Goal: Information Seeking & Learning: Learn about a topic

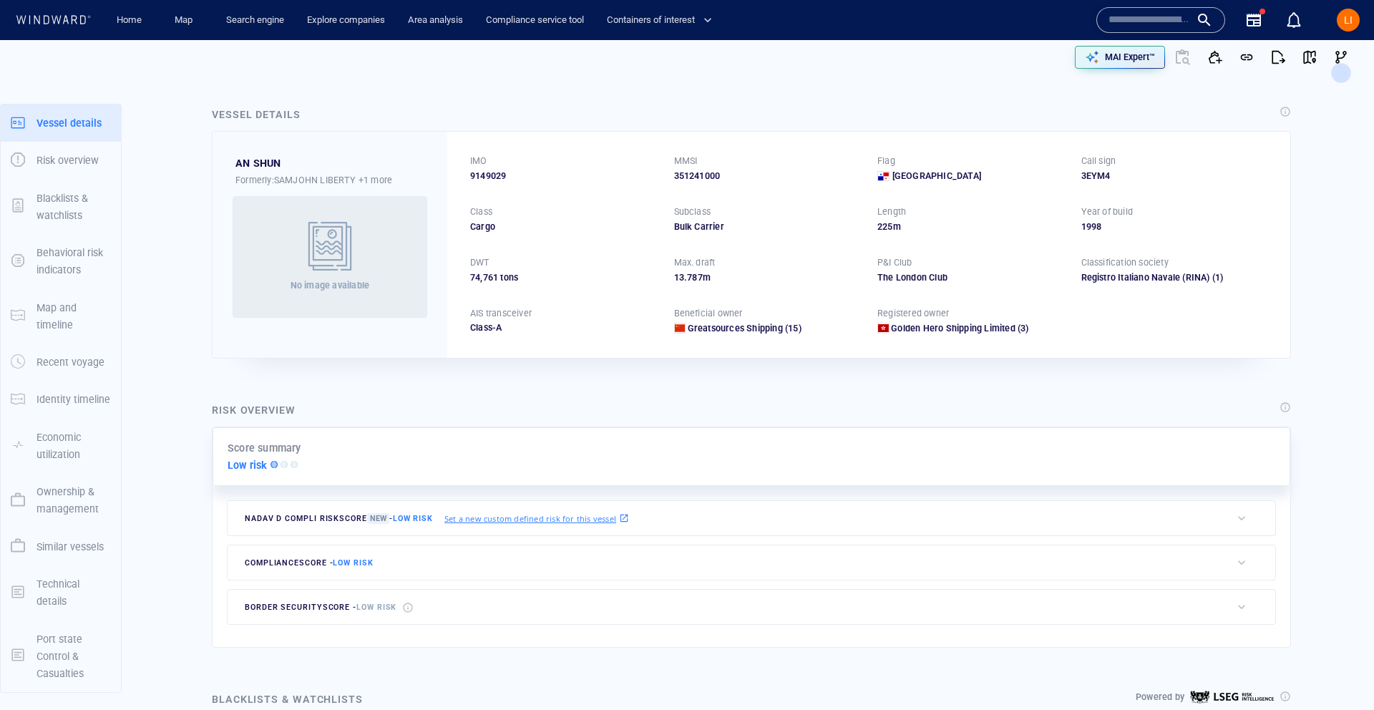
click at [1180, 26] on input "text" at bounding box center [1149, 19] width 82 height 21
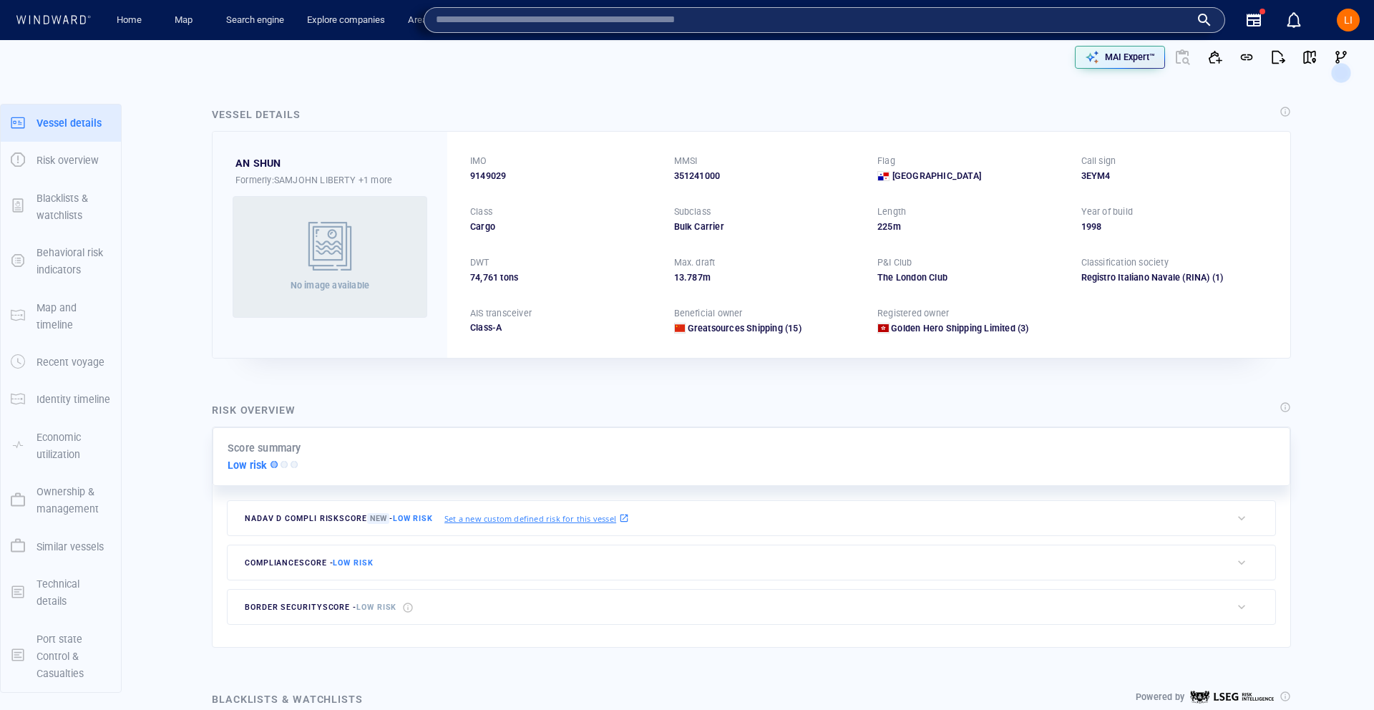
click at [746, 20] on input "text" at bounding box center [813, 19] width 754 height 21
click at [745, 19] on input "text" at bounding box center [813, 19] width 754 height 21
click at [734, 94] on div "Vessel details AN SHUN Formerly: SAMJOHN LIBERTY +1 more No image available IMO…" at bounding box center [751, 231] width 1102 height 275
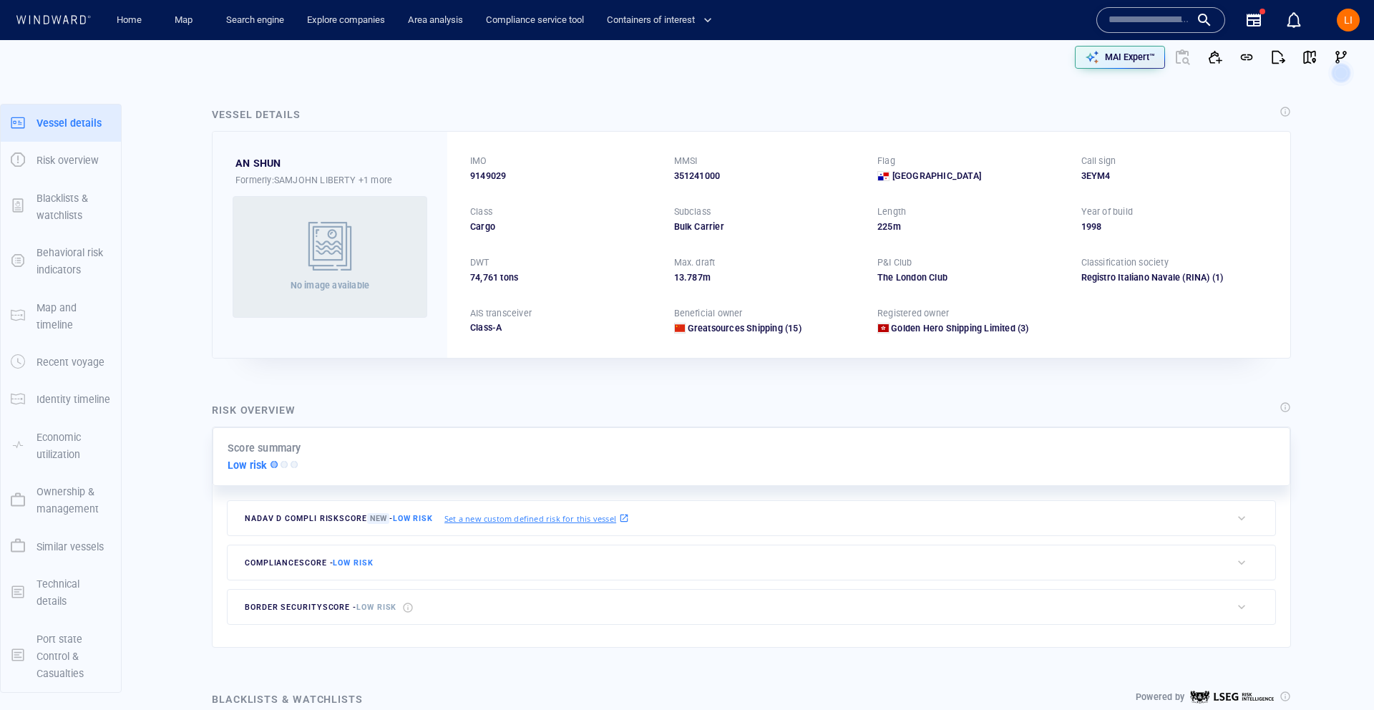
click at [1131, 18] on input "text" at bounding box center [1149, 19] width 82 height 21
click at [1173, 19] on input "text" at bounding box center [1149, 19] width 82 height 21
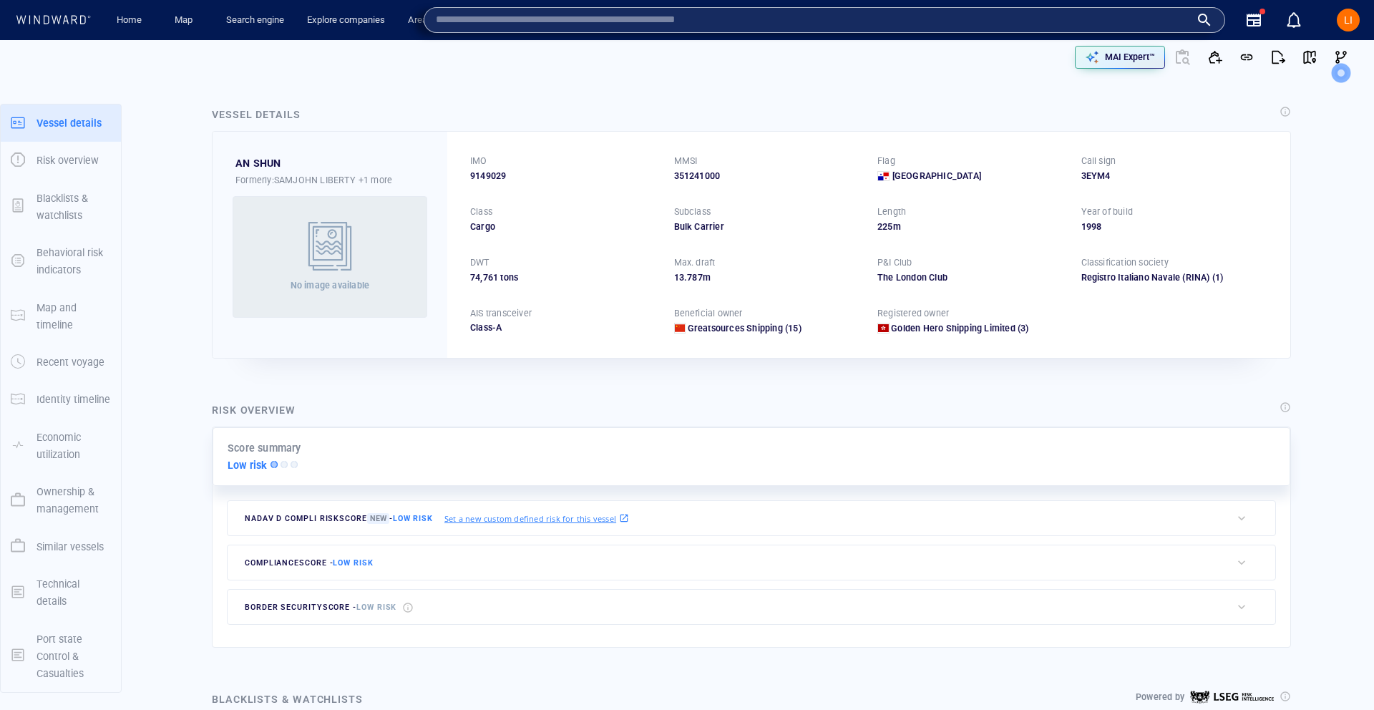
click at [1001, 97] on div "Vessel details AN SHUN Formerly: SAMJOHN LIBERTY +1 more No image available IMO…" at bounding box center [751, 231] width 1102 height 275
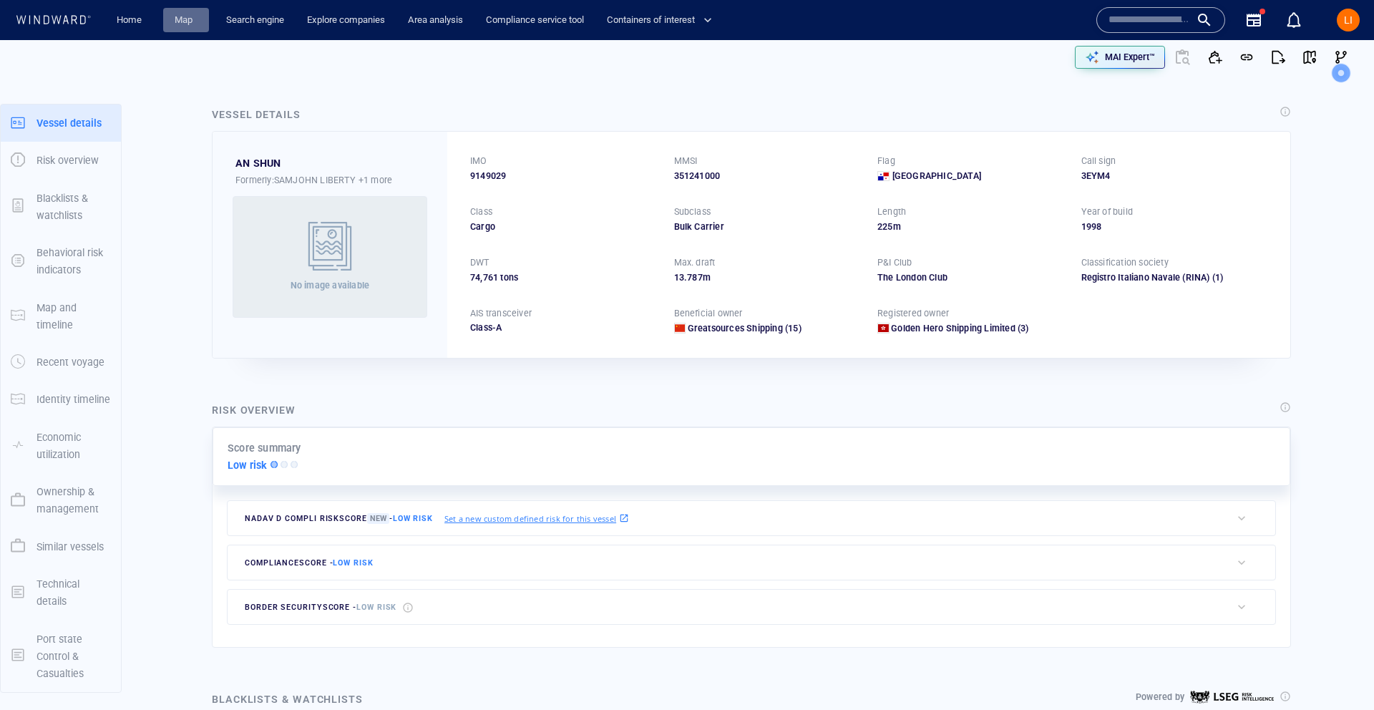
click at [182, 26] on link "Map" at bounding box center [186, 20] width 34 height 25
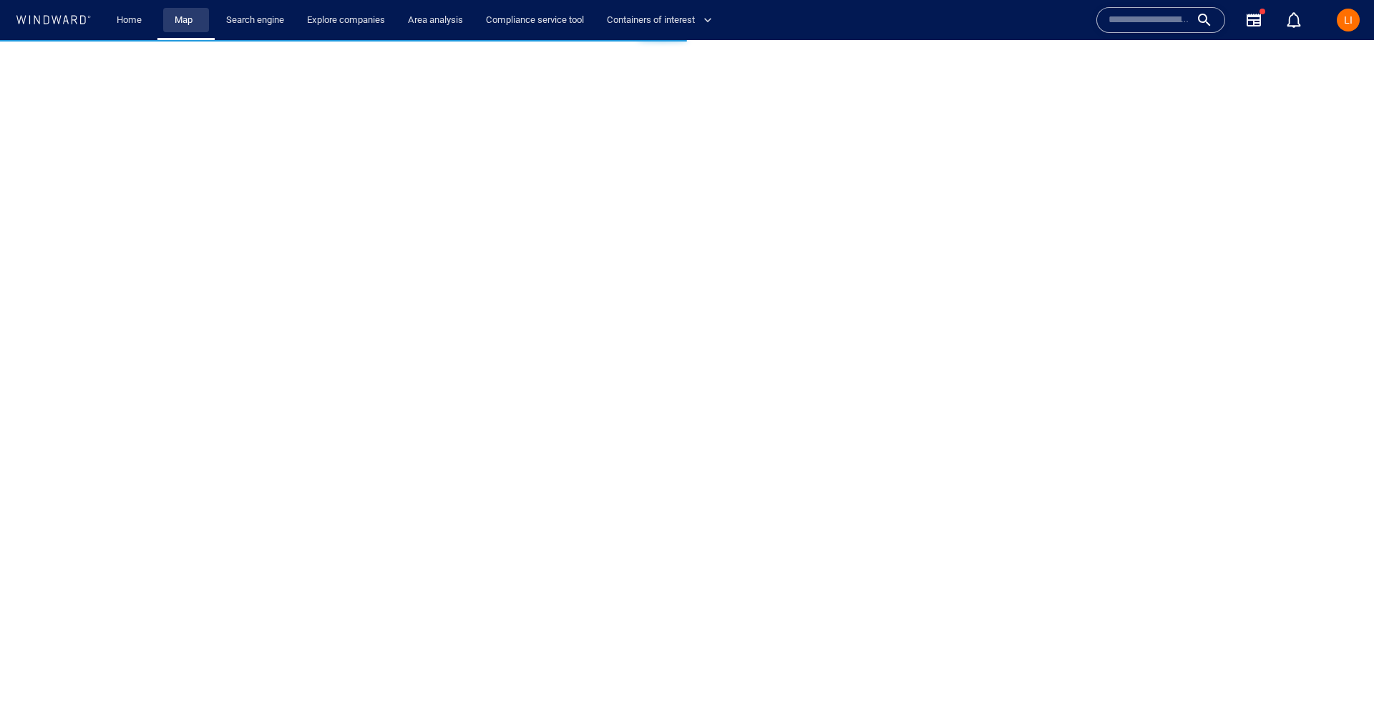
click at [181, 23] on link "Map" at bounding box center [186, 20] width 34 height 25
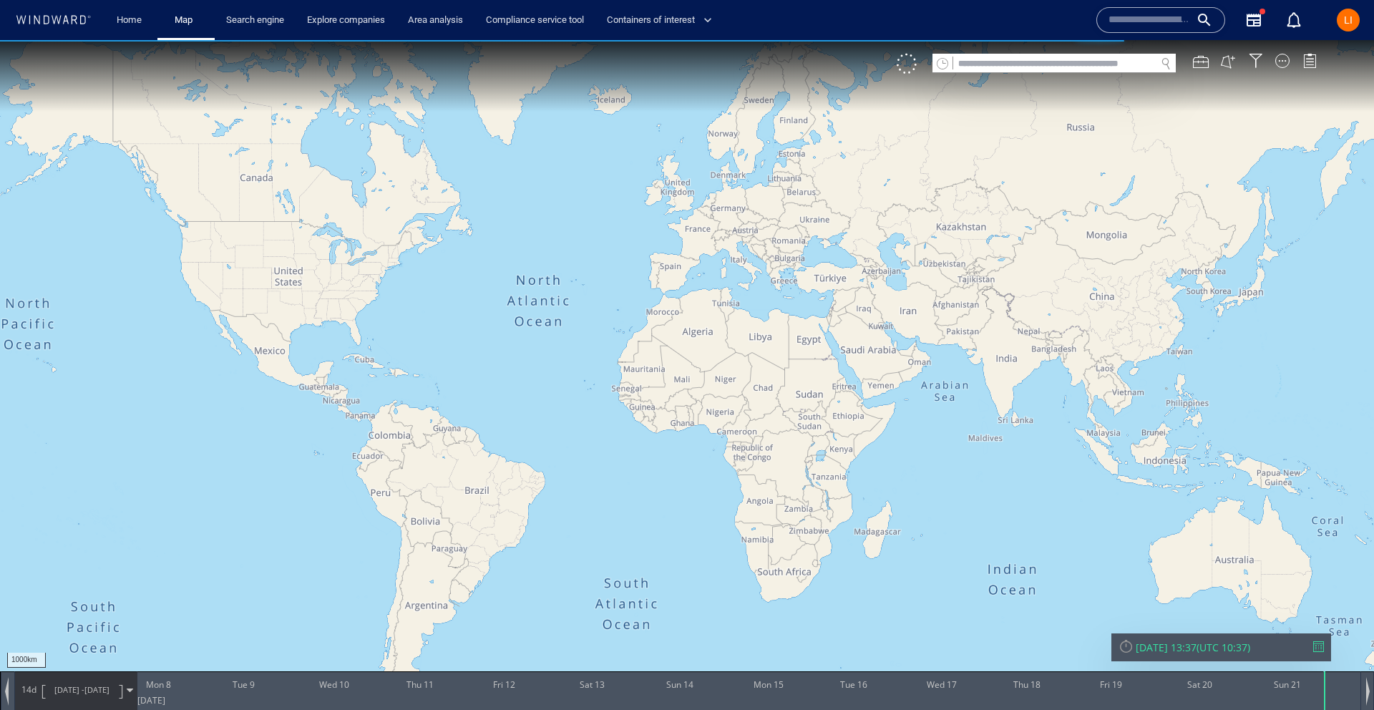
click at [982, 57] on input "text" at bounding box center [1054, 63] width 202 height 19
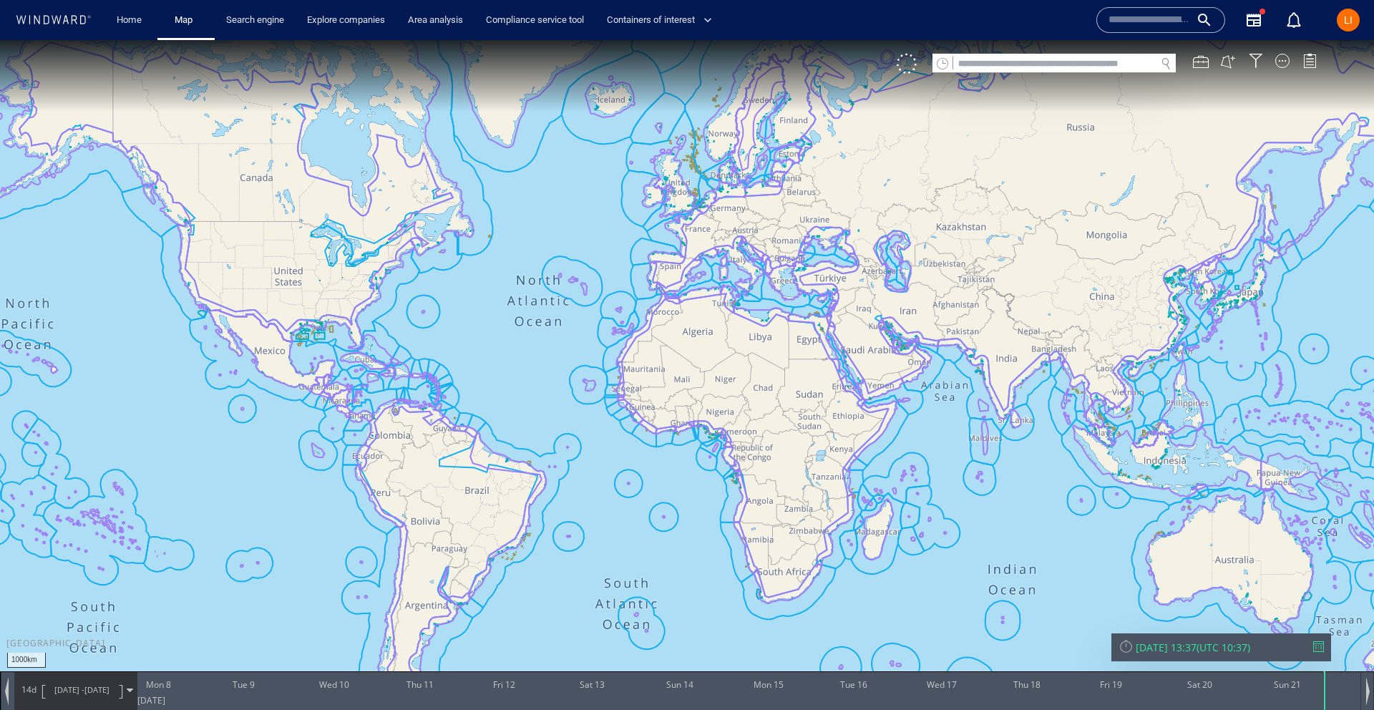
click at [1025, 62] on input "text" at bounding box center [1054, 63] width 202 height 19
paste input "**********"
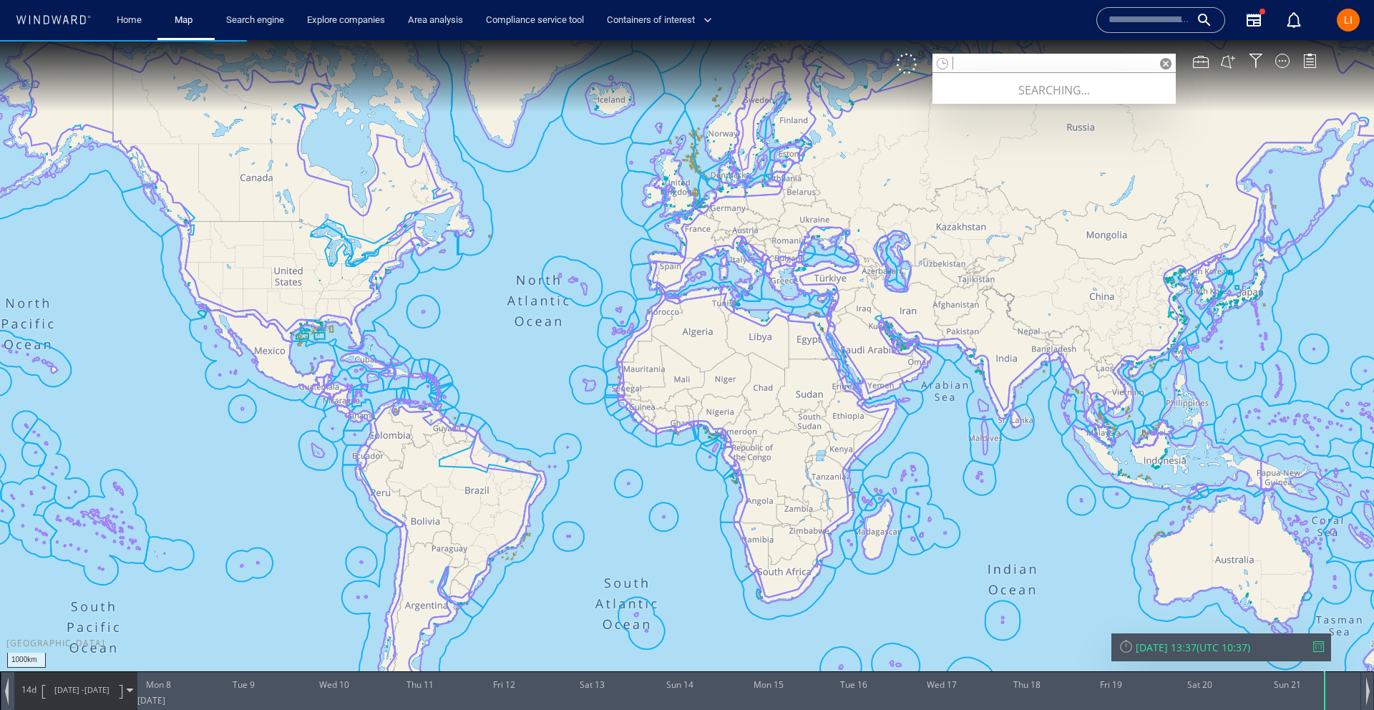
type input "**********"
click at [1165, 64] on span at bounding box center [1165, 63] width 11 height 11
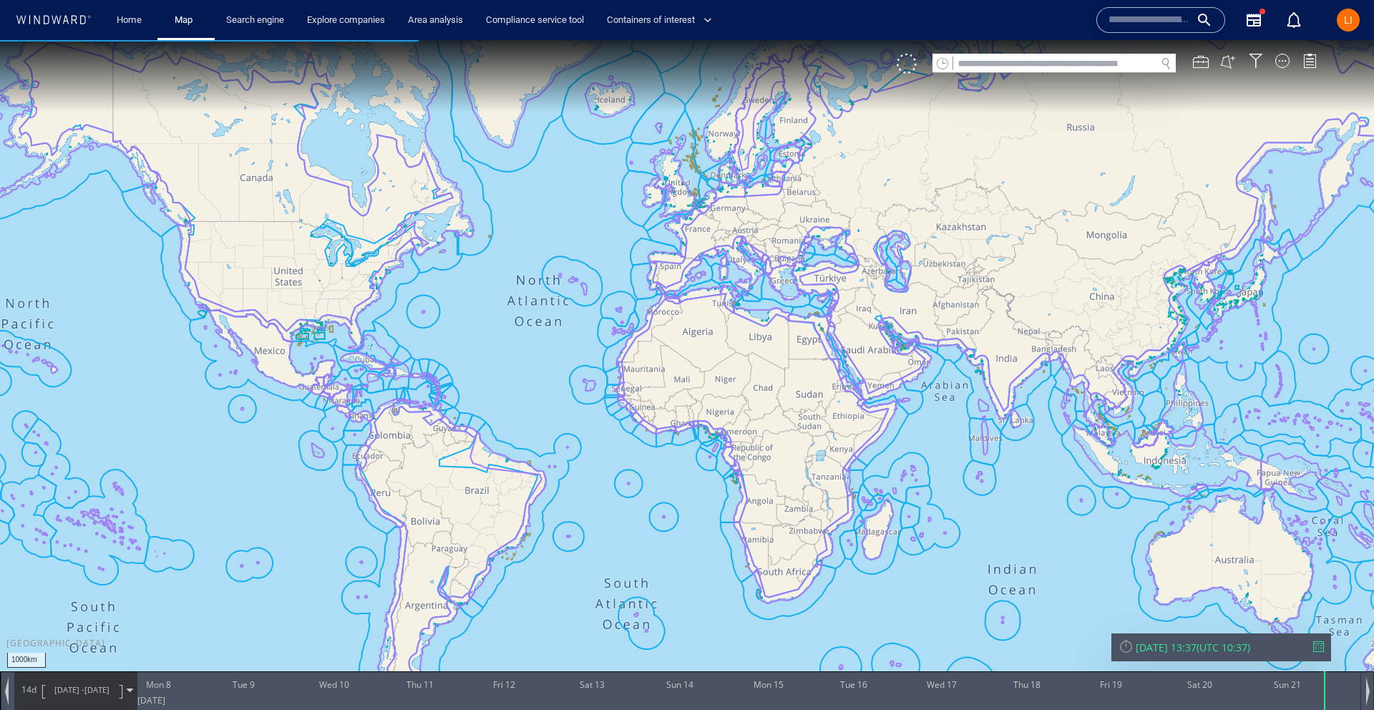
click at [1144, 16] on input "text" at bounding box center [1149, 19] width 82 height 21
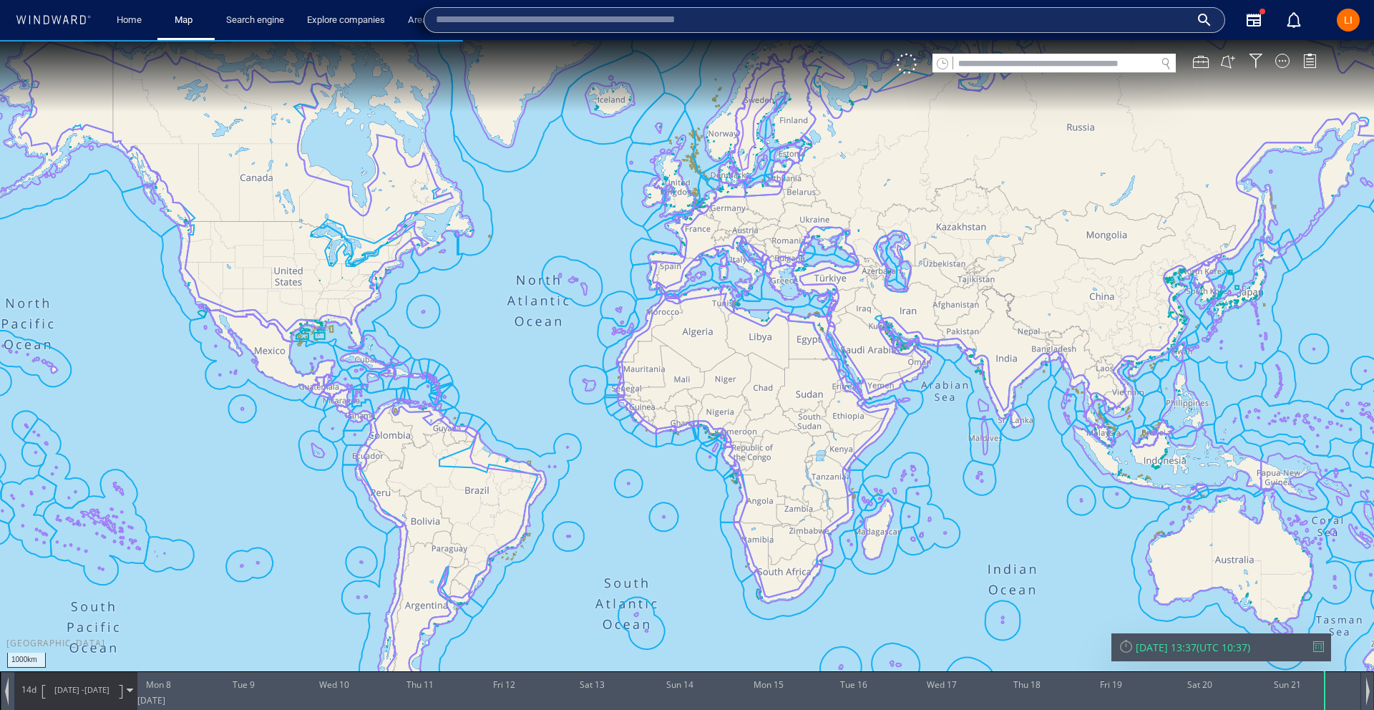
paste input "**********"
type input "**********"
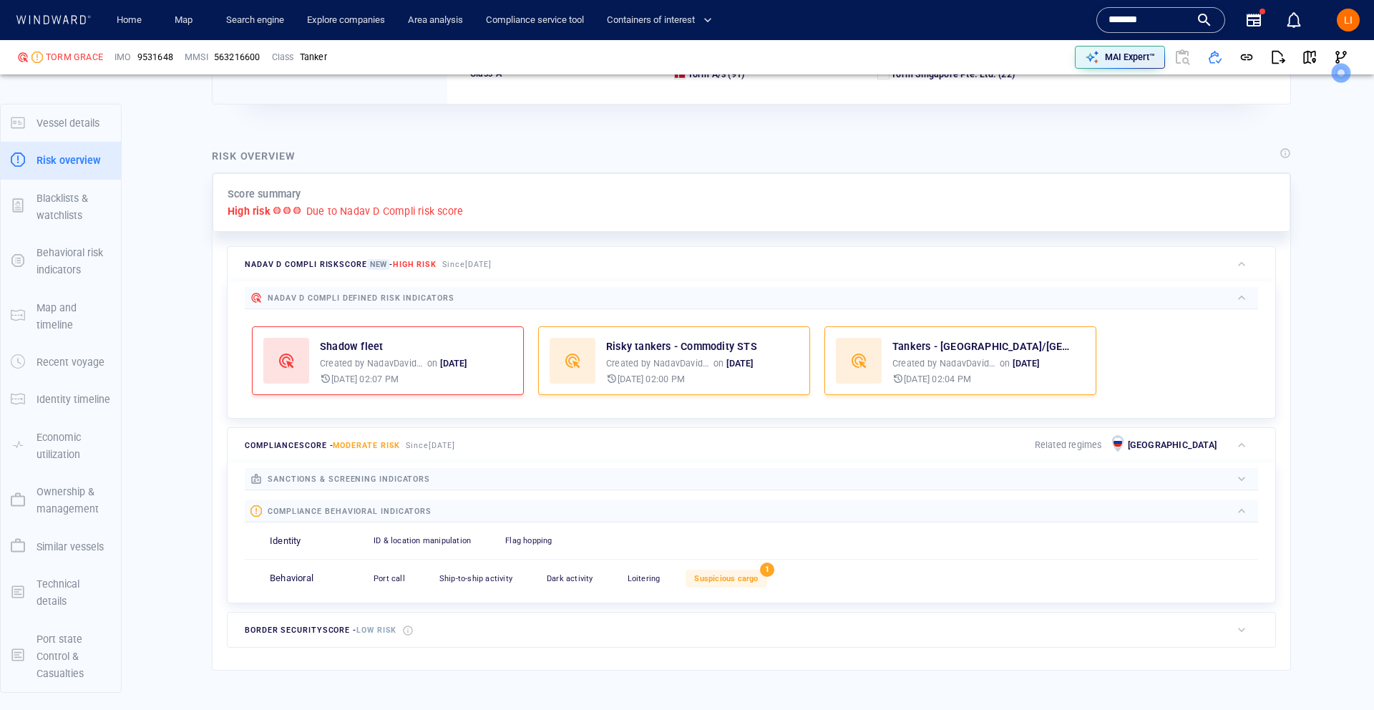
scroll to position [232, 0]
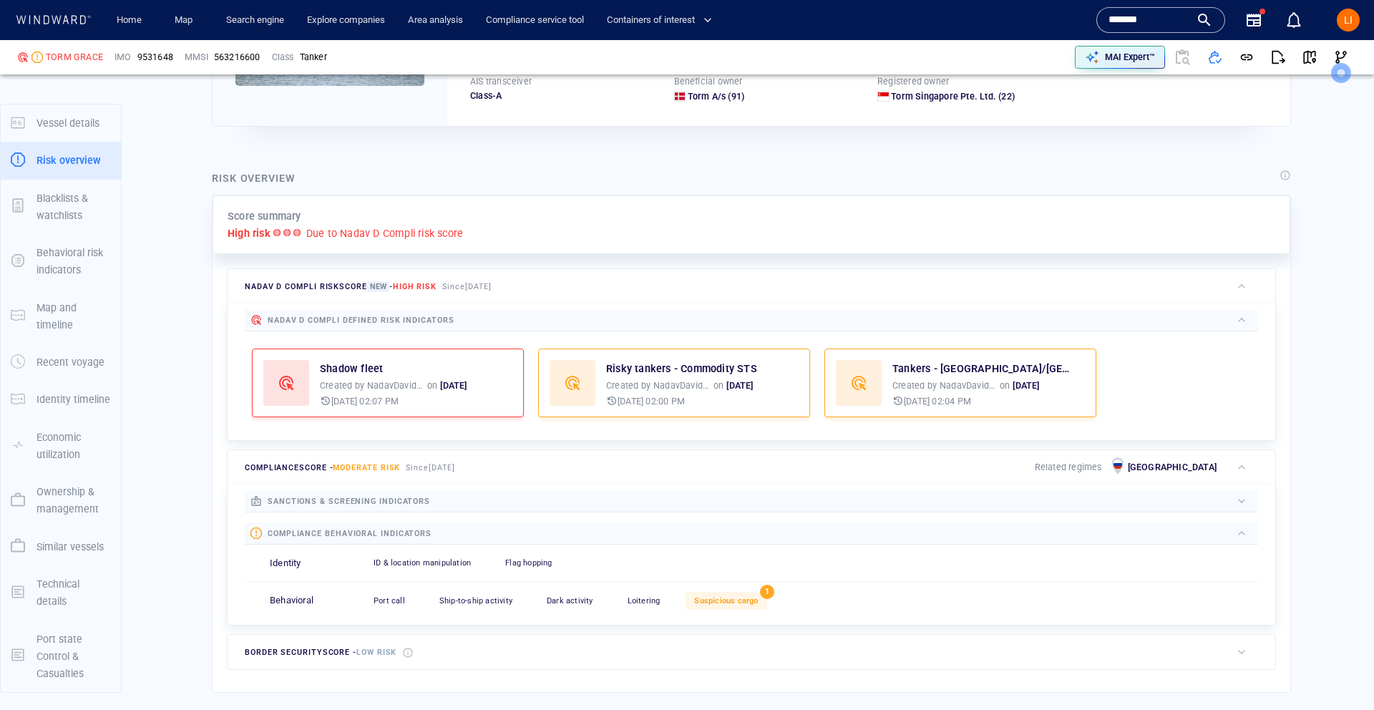
click at [1143, 15] on input "*******" at bounding box center [1149, 19] width 82 height 21
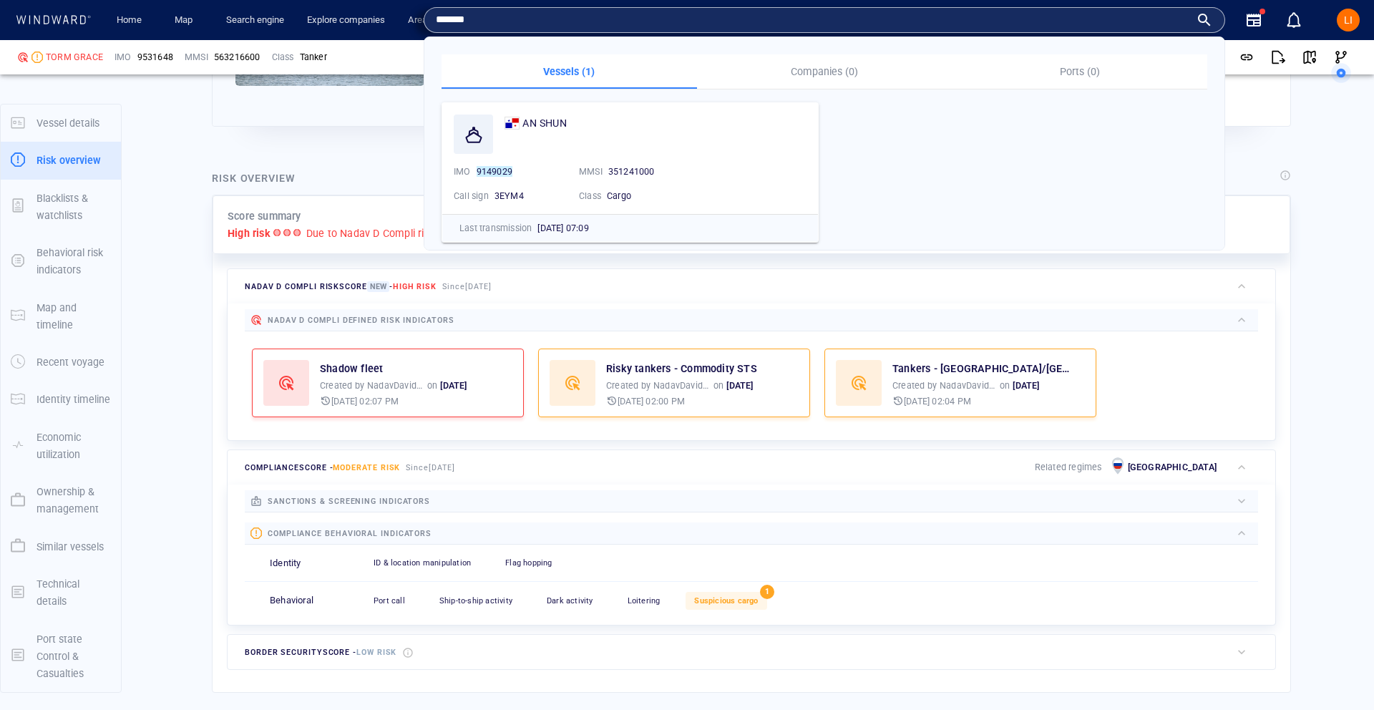
click at [1143, 15] on input "*******" at bounding box center [813, 19] width 754 height 21
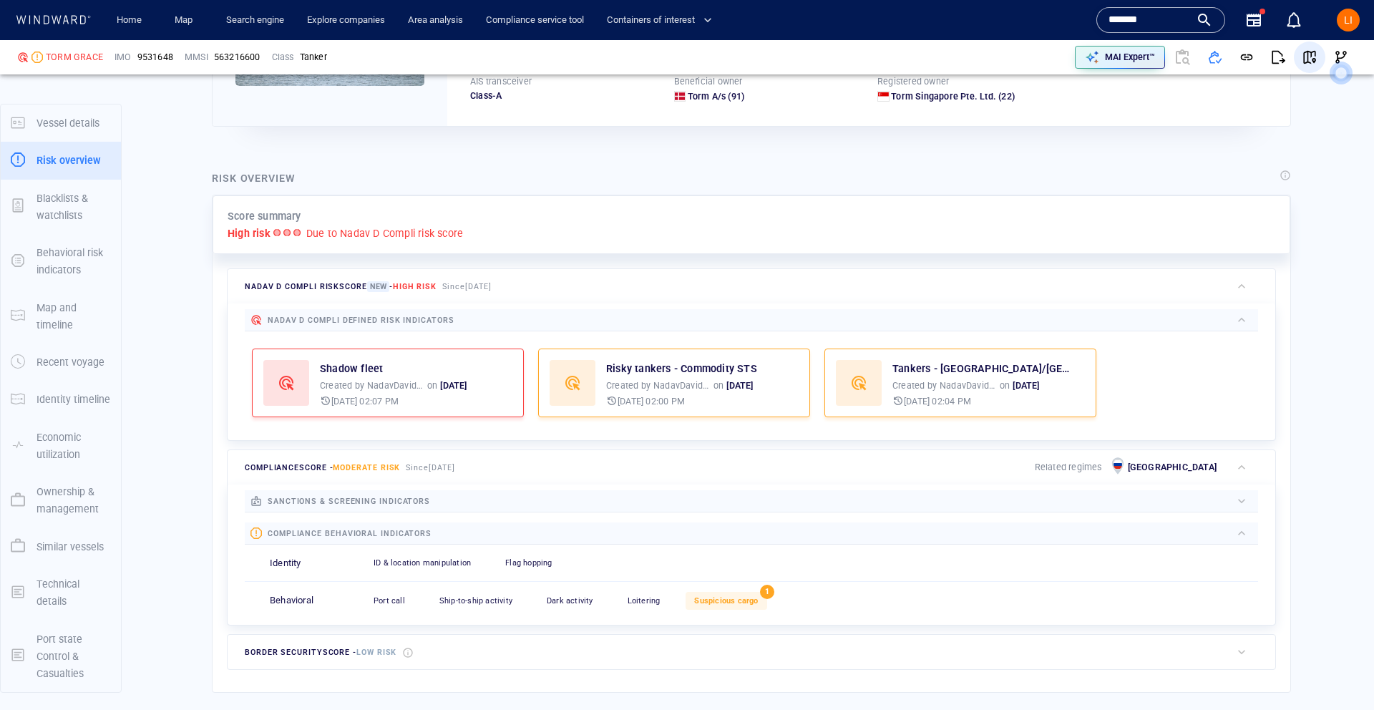
click at [1309, 61] on span "button" at bounding box center [1309, 57] width 14 height 14
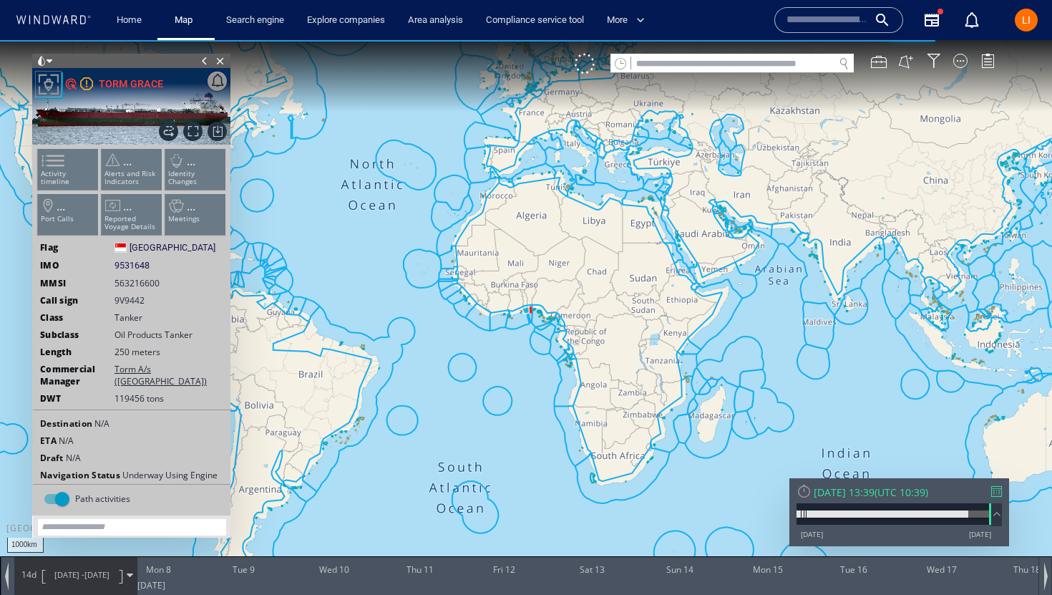
click at [866, 502] on div "[DATE] 13:39 ( UTC 10:39 ) [DATE] [DATE]" at bounding box center [899, 512] width 220 height 68
click at [866, 495] on div "[DATE] 13:39" at bounding box center [843, 492] width 61 height 14
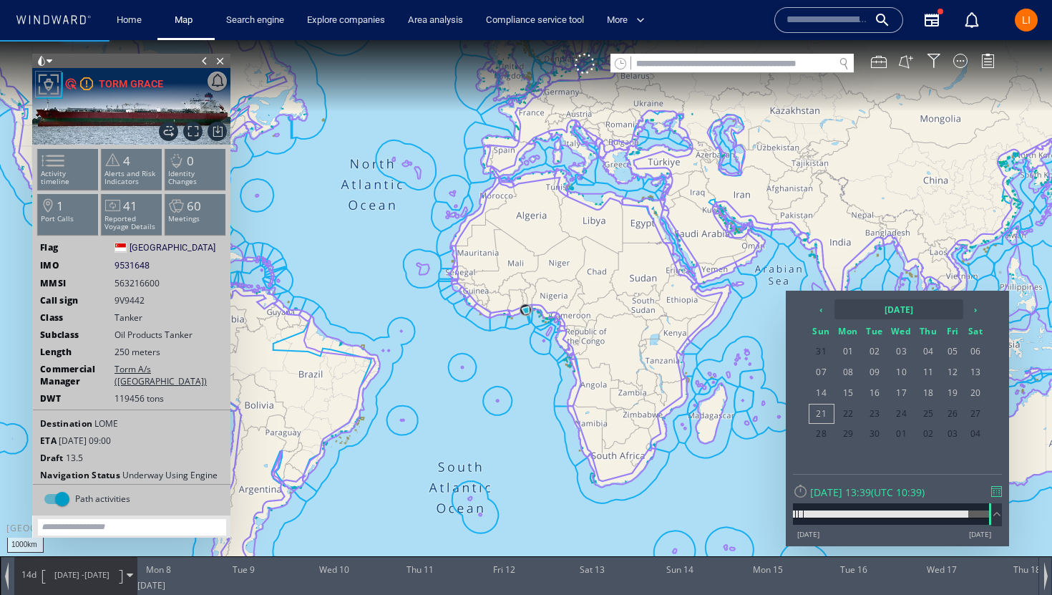
click at [887, 312] on th "[DATE]" at bounding box center [898, 309] width 129 height 20
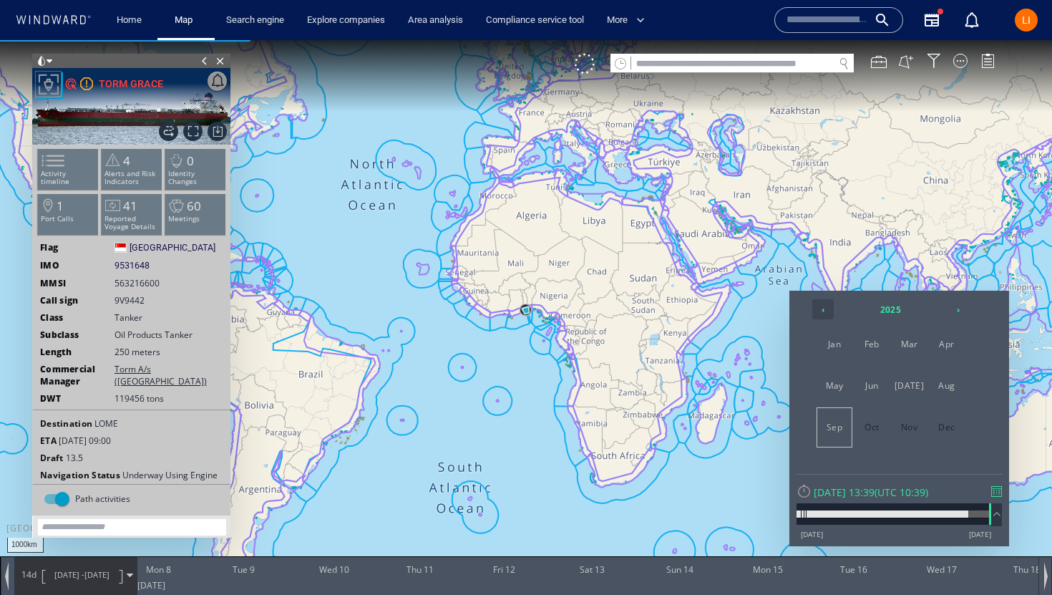
click at [821, 306] on th "‹" at bounding box center [822, 309] width 21 height 20
click at [932, 437] on span "Dec" at bounding box center [946, 427] width 34 height 39
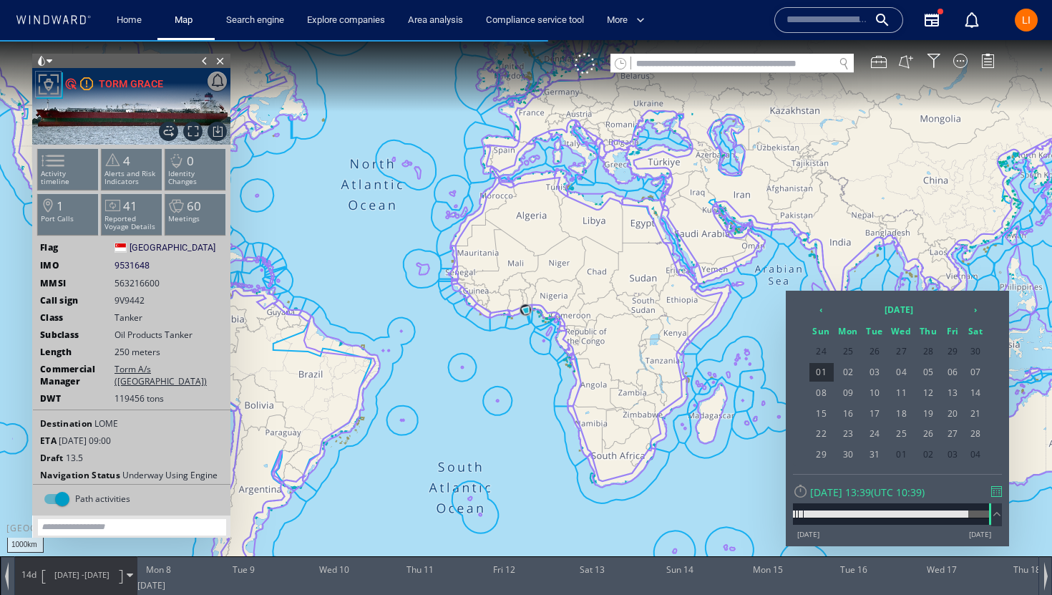
click at [833, 493] on div "[DATE] 13:39" at bounding box center [840, 492] width 61 height 14
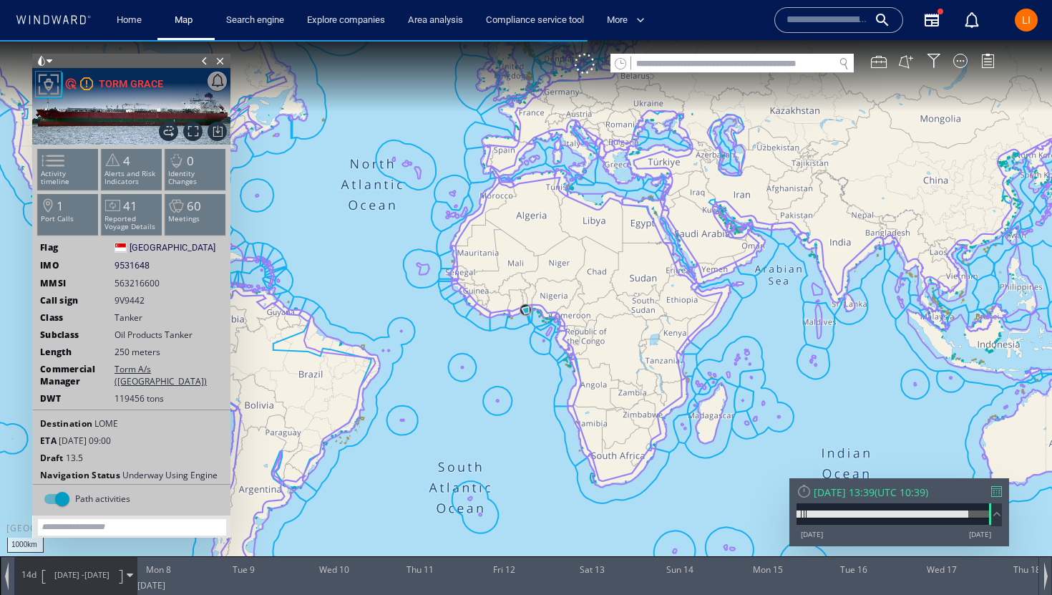
click at [834, 484] on div "[DATE] 13:39 ( UTC 10:39 ) [DATE] [DATE]" at bounding box center [899, 512] width 220 height 68
click at [847, 492] on div "[DATE] 13:39" at bounding box center [843, 492] width 61 height 14
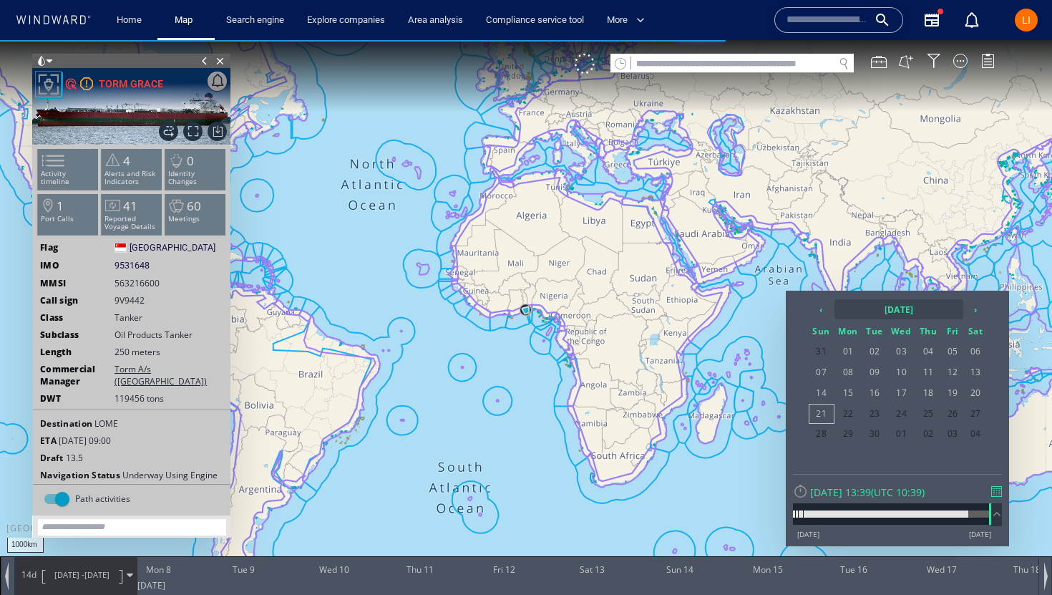
click at [879, 310] on th "[DATE]" at bounding box center [898, 309] width 129 height 20
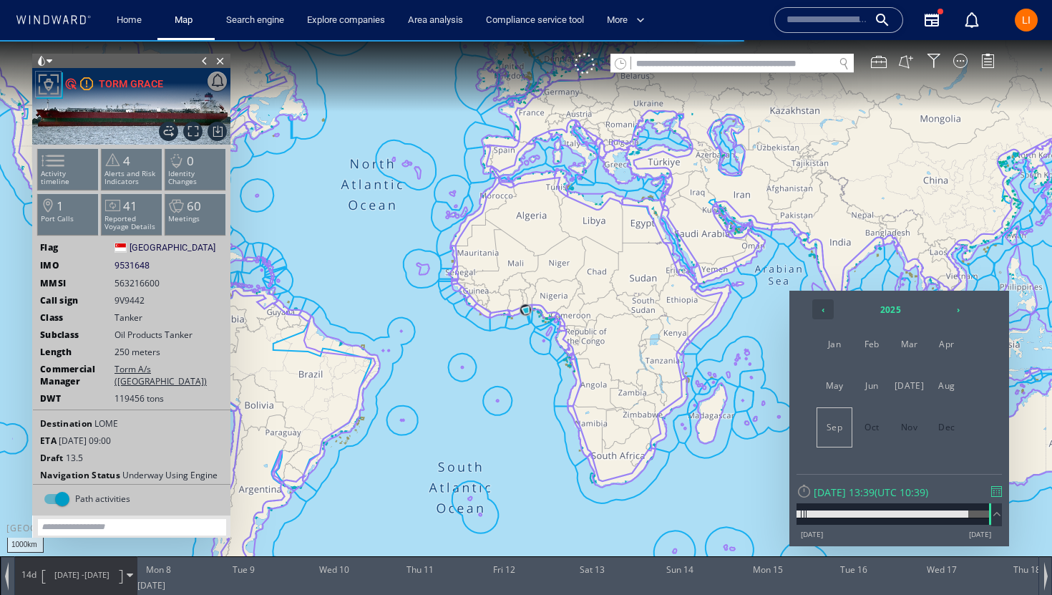
click at [828, 308] on th "‹" at bounding box center [822, 309] width 21 height 20
click at [943, 429] on span "Dec" at bounding box center [946, 427] width 34 height 39
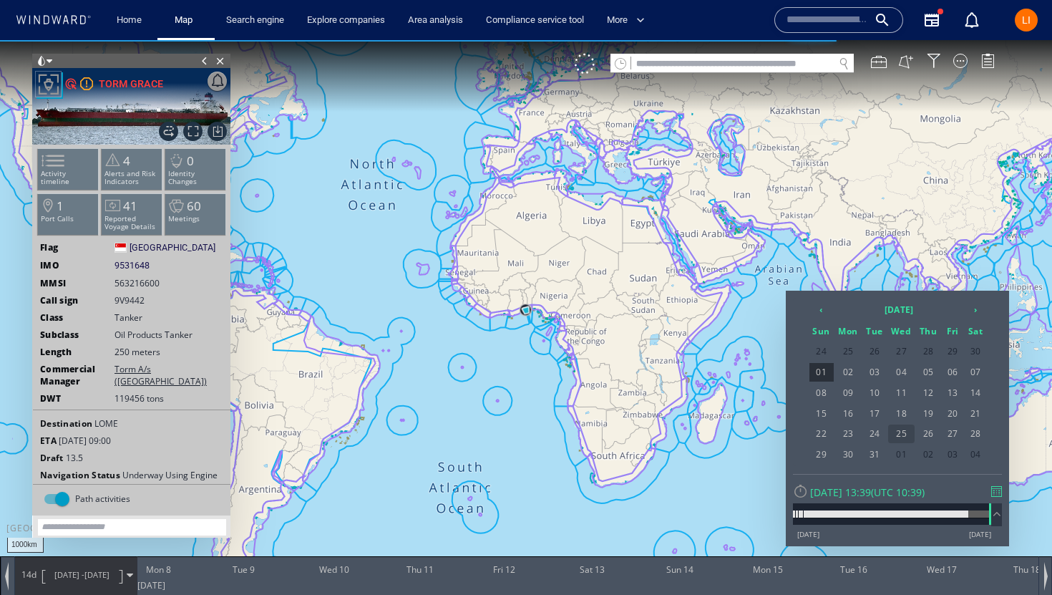
click at [903, 439] on span "25" at bounding box center [901, 433] width 27 height 19
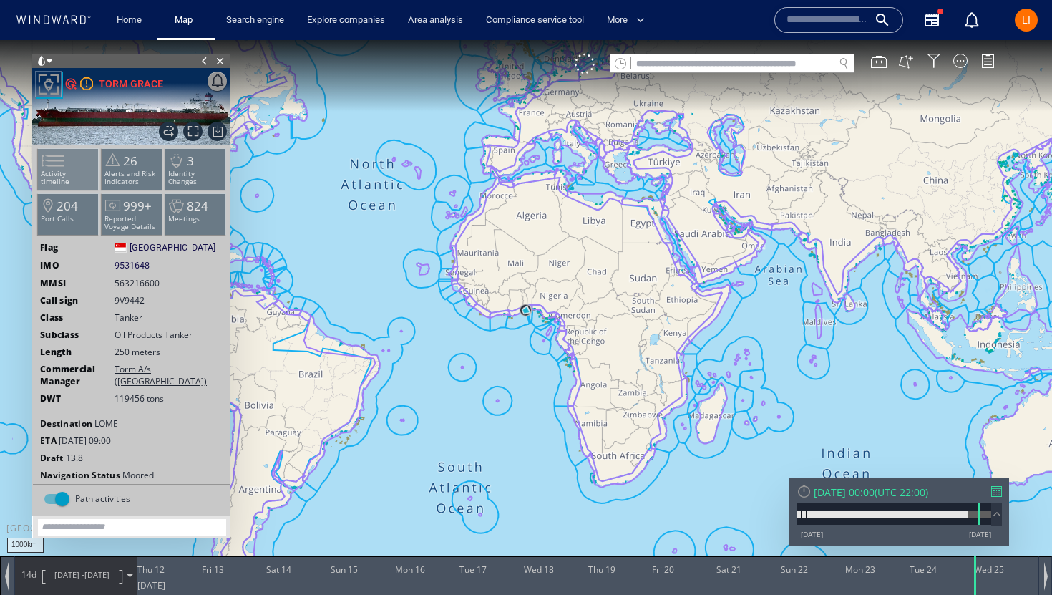
click at [54, 161] on span at bounding box center [44, 160] width 21 height 21
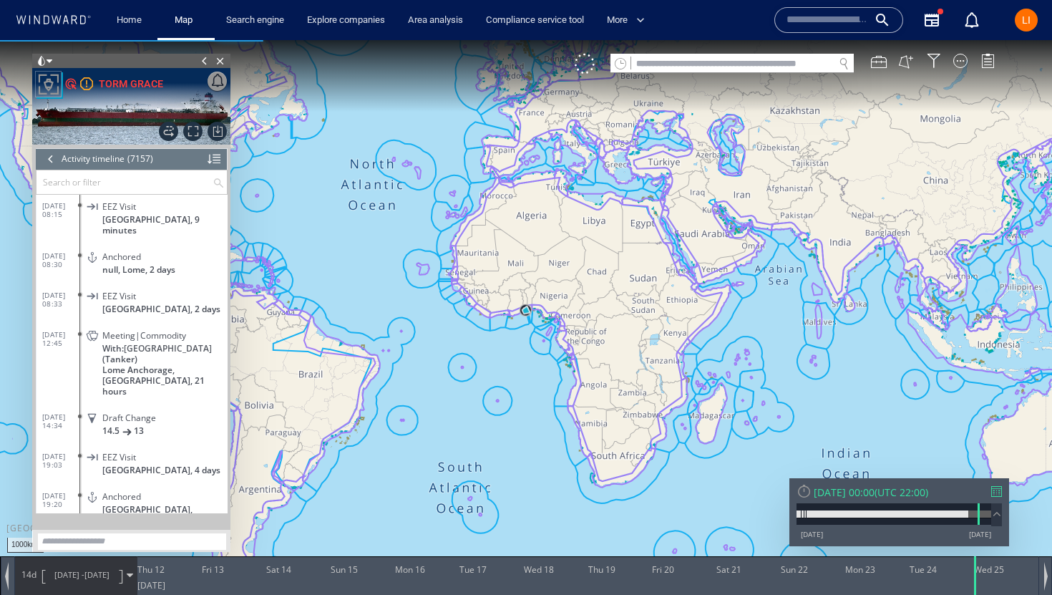
scroll to position [264963, 0]
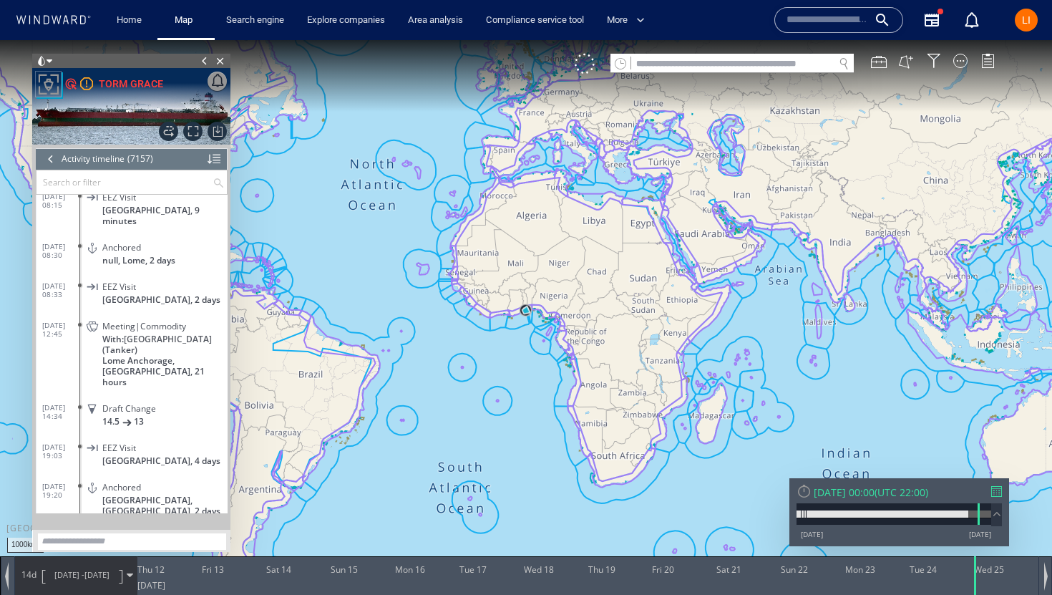
click at [132, 355] on span "Lome Anchorage, Ghana, 21 hours" at bounding box center [164, 371] width 125 height 32
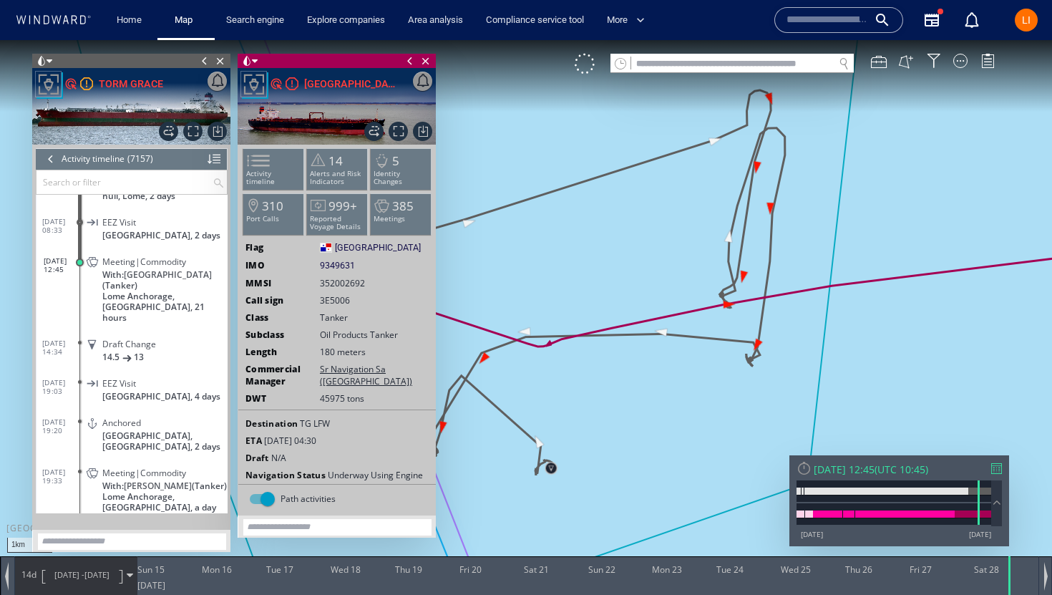
scroll to position [265004, 0]
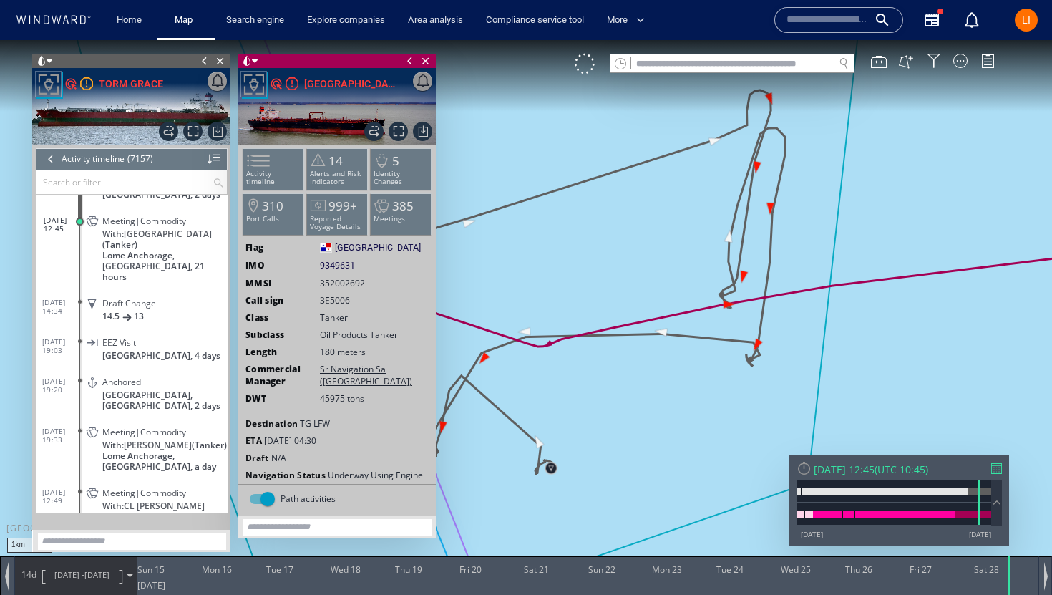
click at [676, 67] on input "text" at bounding box center [732, 63] width 202 height 19
paste input "*******"
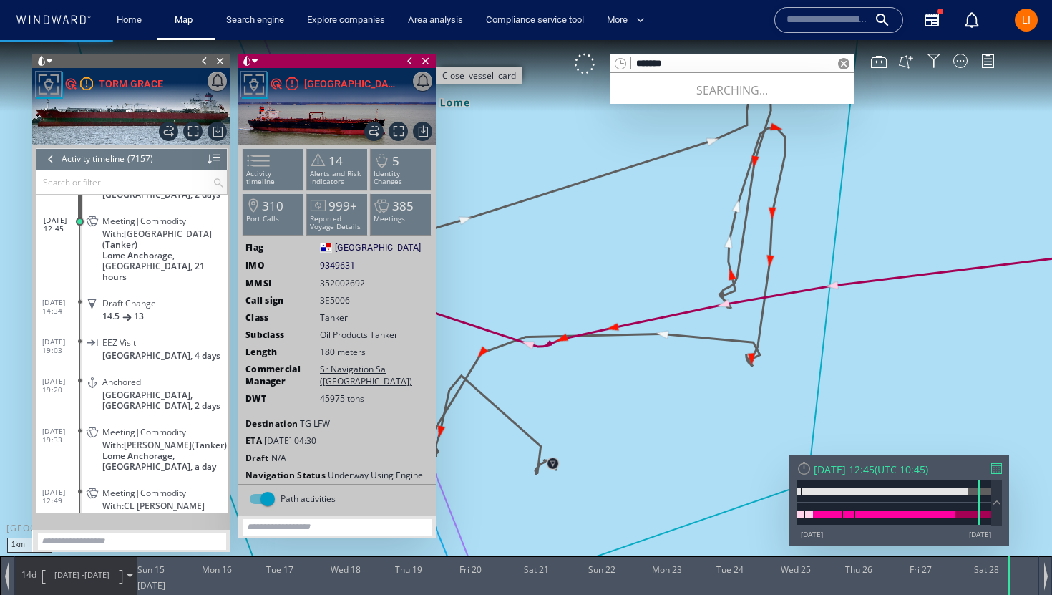
type input "*******"
click at [424, 63] on span "Close vessel card" at bounding box center [426, 61] width 16 height 14
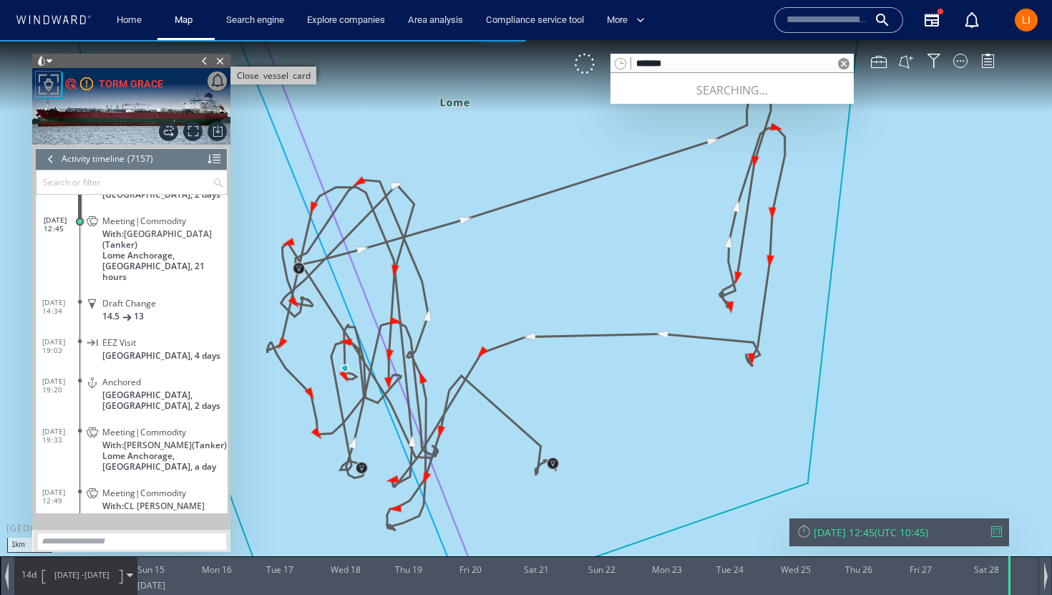
click at [218, 64] on span "Close vessel card" at bounding box center [220, 61] width 16 height 14
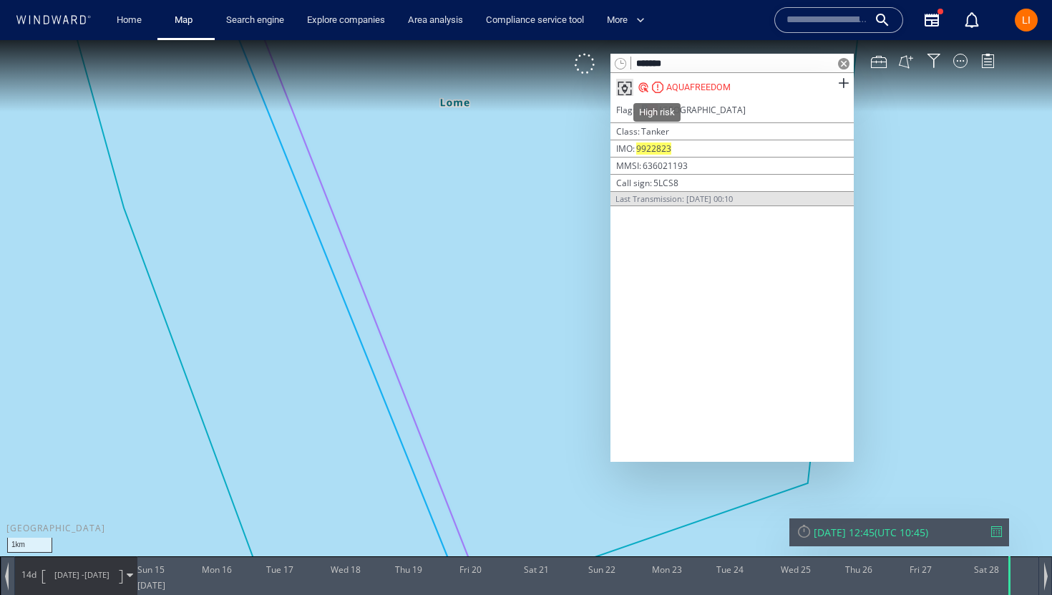
click at [659, 89] on div at bounding box center [657, 87] width 11 height 11
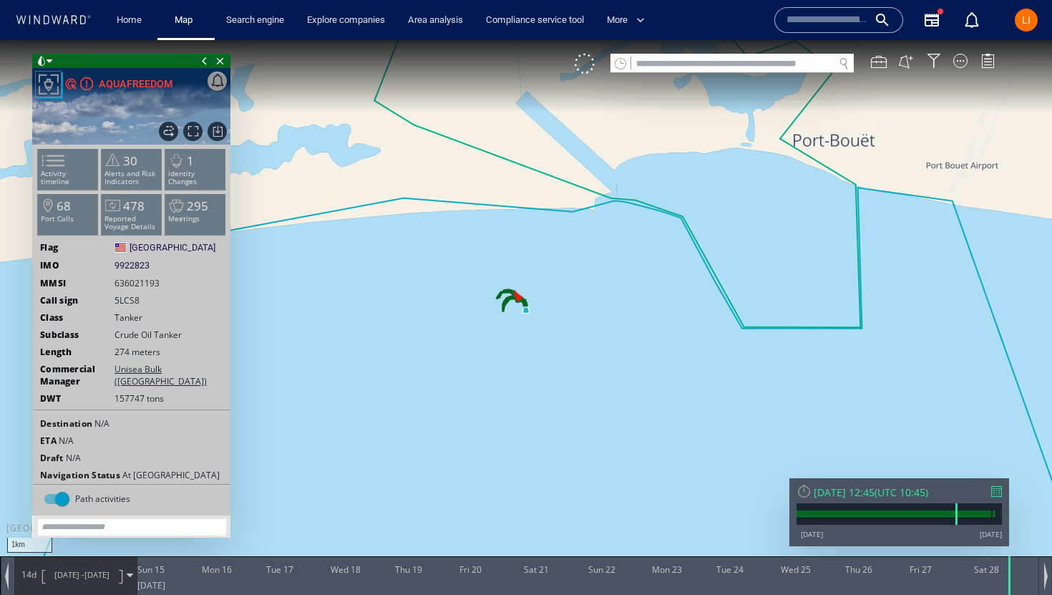
click at [806, 493] on div at bounding box center [803, 490] width 15 height 15
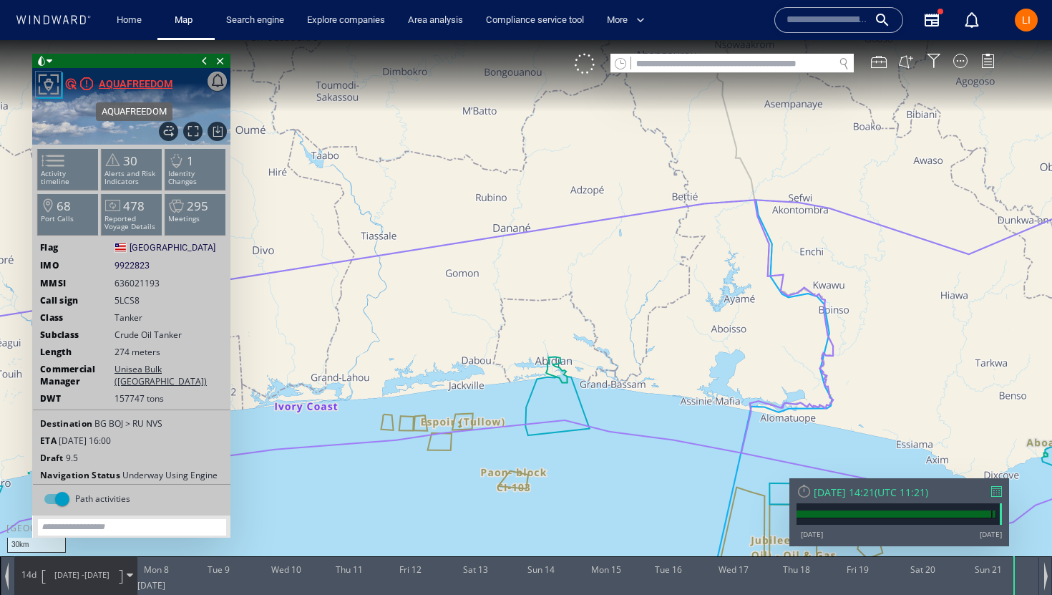
click at [126, 85] on div "AQUAFREEDOM" at bounding box center [136, 83] width 74 height 17
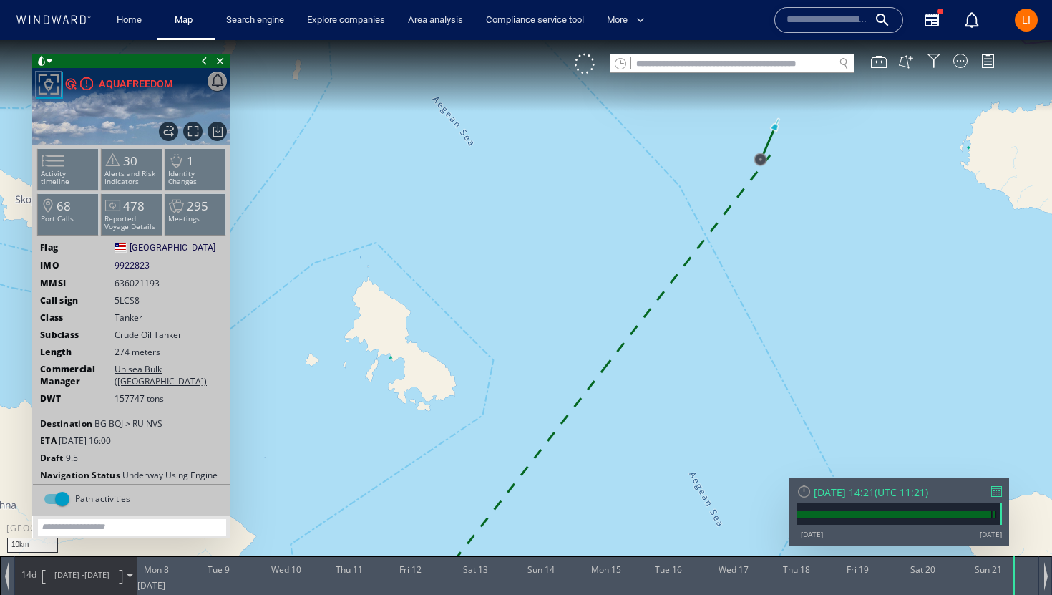
click at [882, 499] on div "Sun 21/09/2025 14:21 ( UTC 11:21 ) 26/04/22 21/09/25" at bounding box center [899, 512] width 220 height 68
click at [839, 492] on div "Sun 21/09/2025 14:21" at bounding box center [843, 492] width 61 height 14
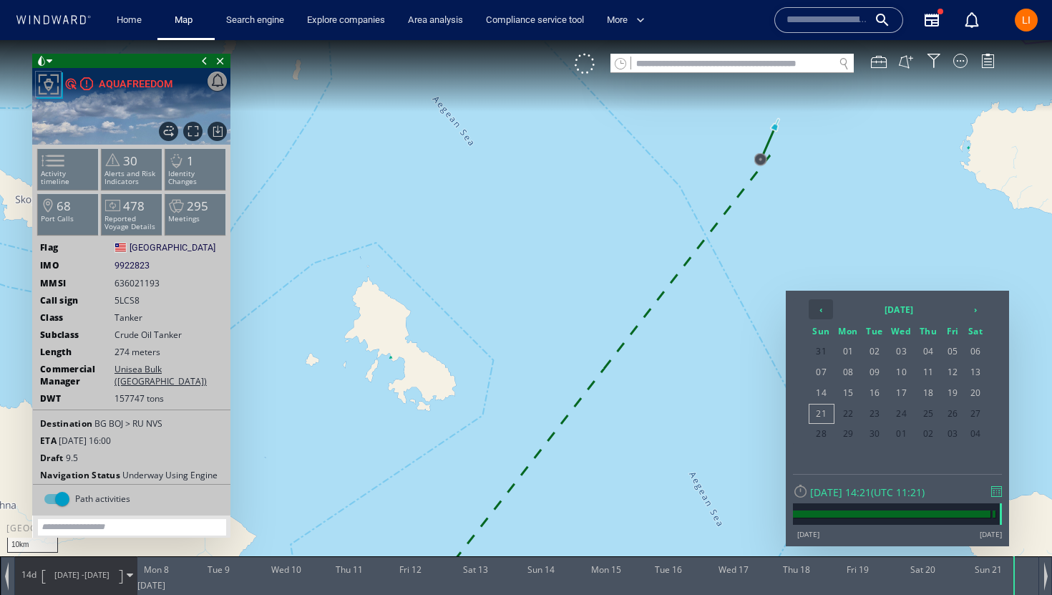
click at [820, 312] on th "‹" at bounding box center [820, 309] width 24 height 20
click at [974, 357] on span "02" at bounding box center [974, 351] width 21 height 19
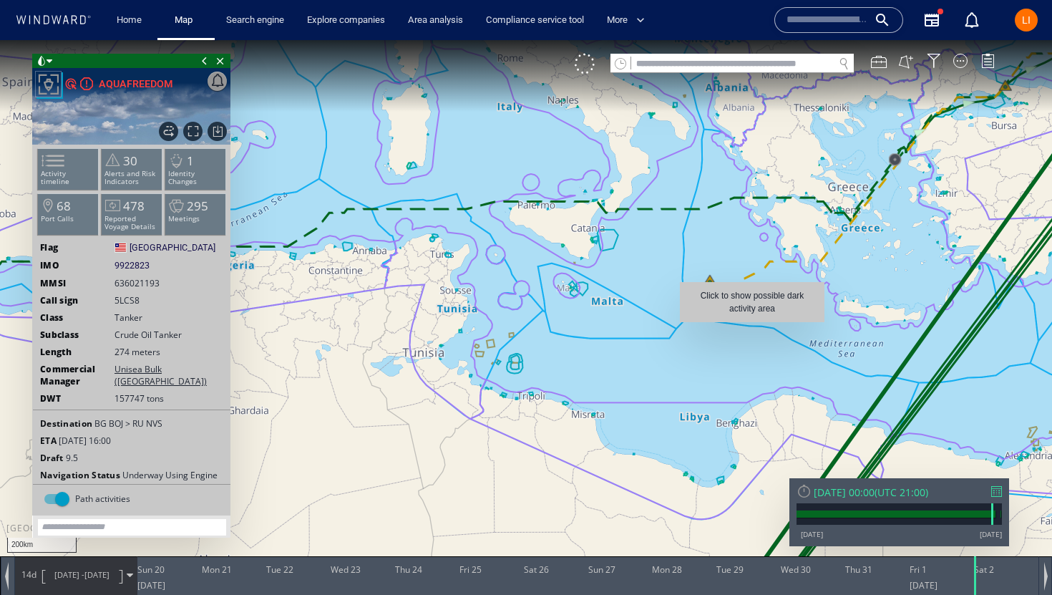
drag, startPoint x: 904, startPoint y: 164, endPoint x: 750, endPoint y: 326, distance: 223.2
click at [750, 326] on canvas "Map" at bounding box center [526, 310] width 1052 height 540
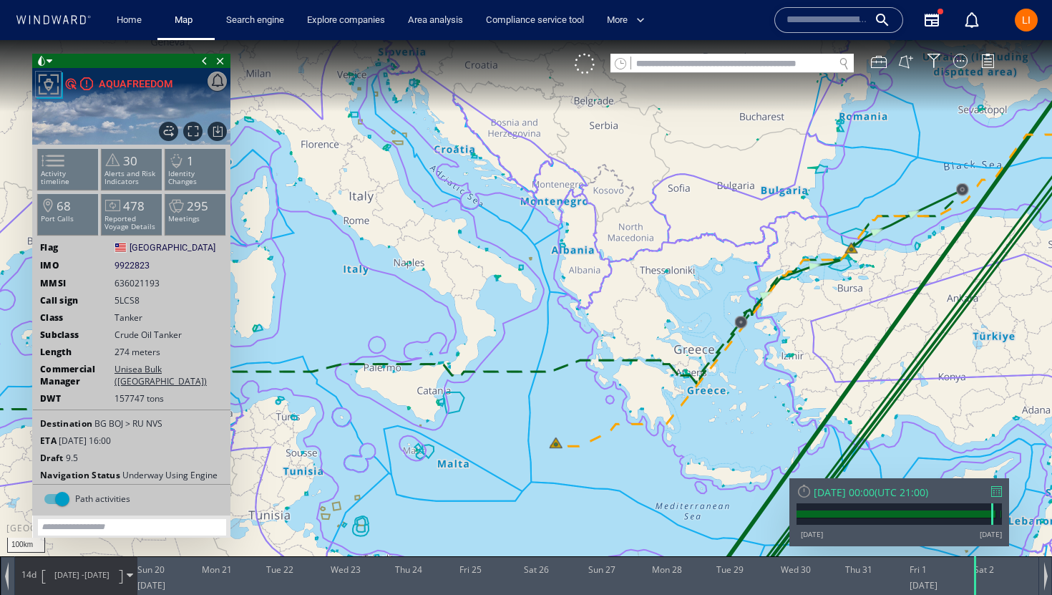
drag, startPoint x: 985, startPoint y: 283, endPoint x: 640, endPoint y: 524, distance: 420.9
click at [639, 524] on canvas "Map" at bounding box center [526, 310] width 1052 height 540
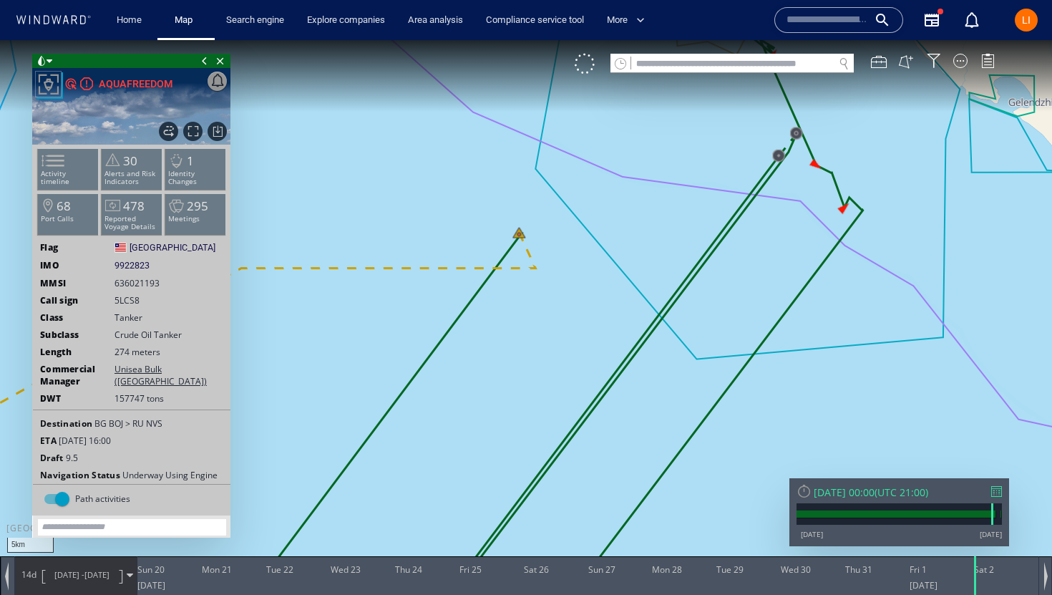
drag, startPoint x: 795, startPoint y: 276, endPoint x: 766, endPoint y: 495, distance: 220.8
click at [767, 496] on canvas "Map" at bounding box center [526, 310] width 1052 height 540
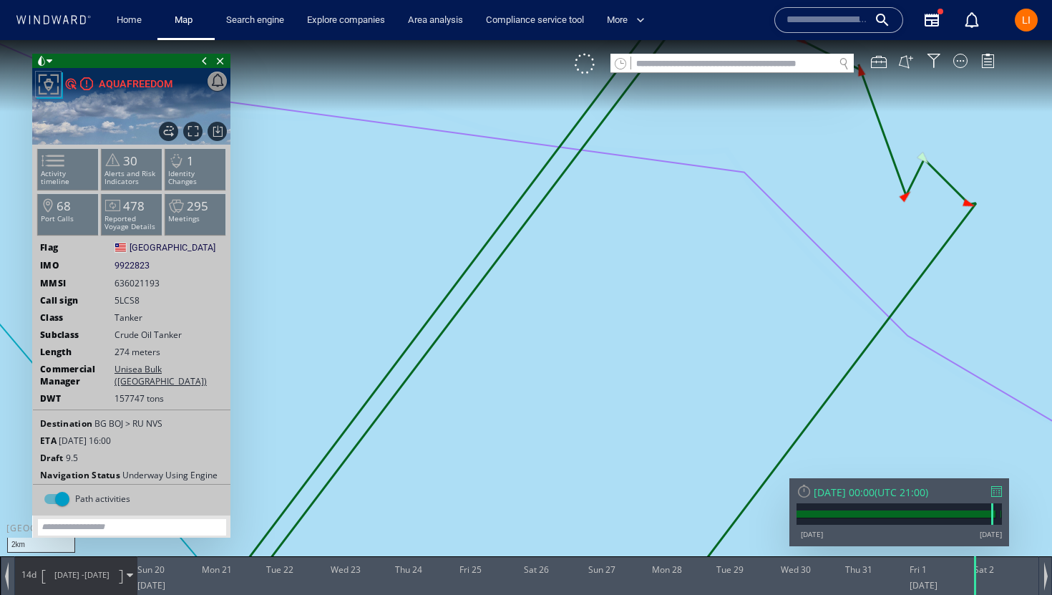
drag, startPoint x: 680, startPoint y: 209, endPoint x: 501, endPoint y: 532, distance: 369.5
click at [501, 532] on canvas "Map" at bounding box center [526, 310] width 1052 height 540
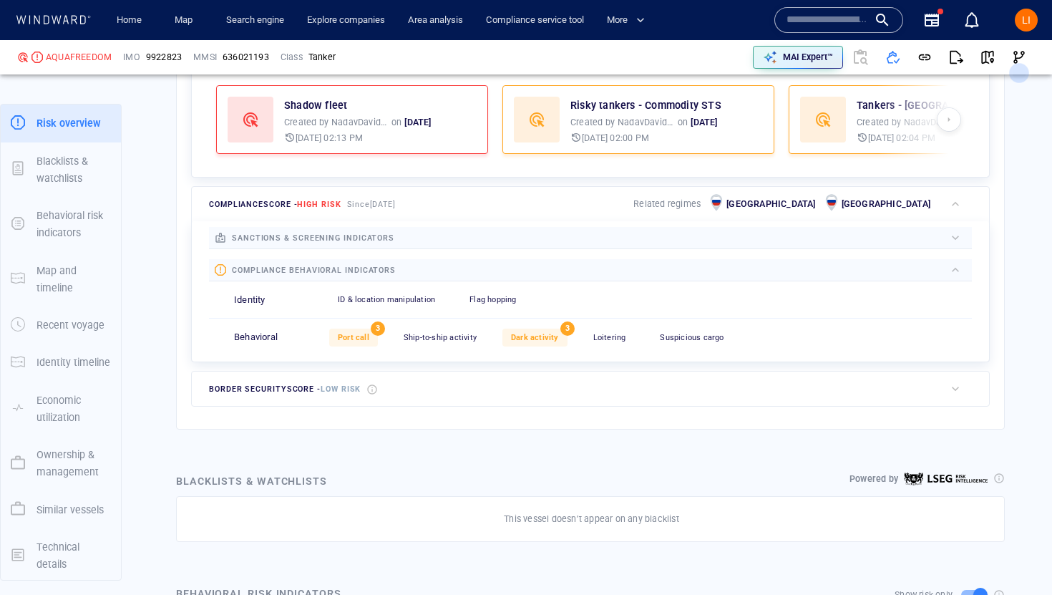
scroll to position [514, 0]
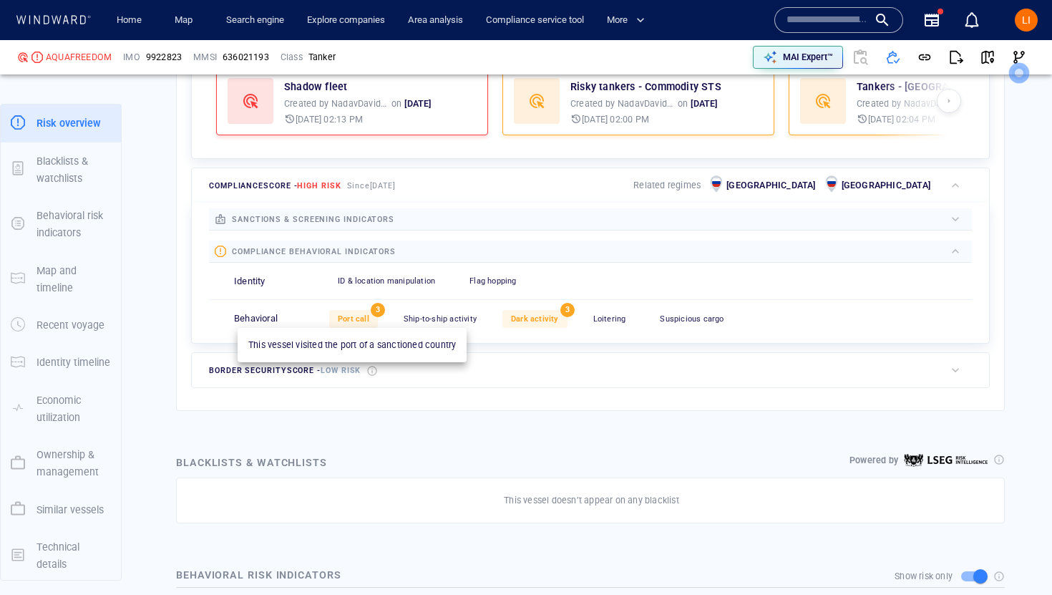
click at [352, 313] on div "Port call" at bounding box center [353, 319] width 49 height 18
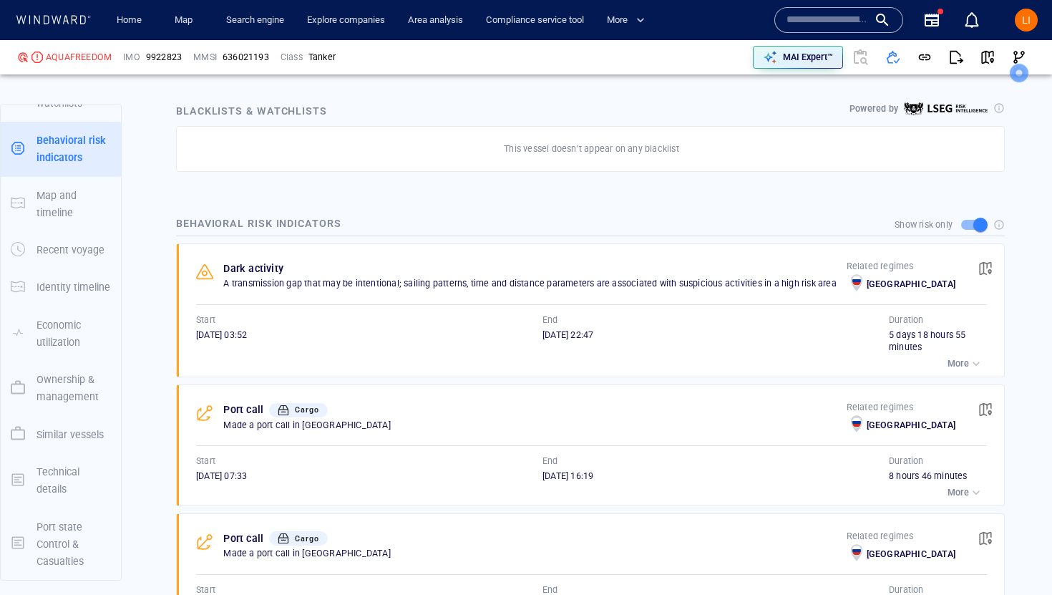
scroll to position [760, 0]
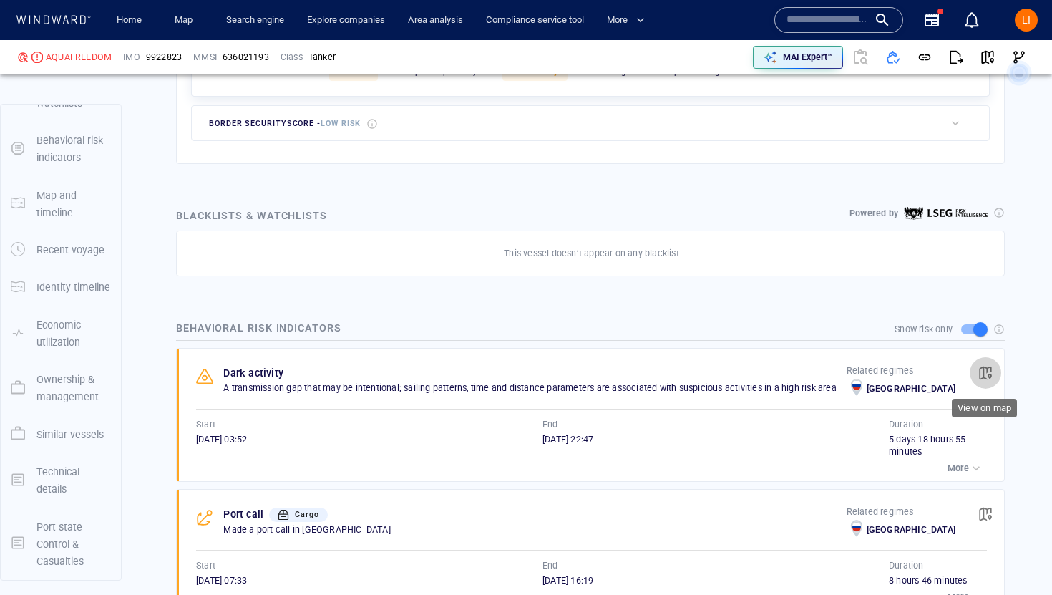
click at [983, 375] on span "button" at bounding box center [985, 373] width 14 height 14
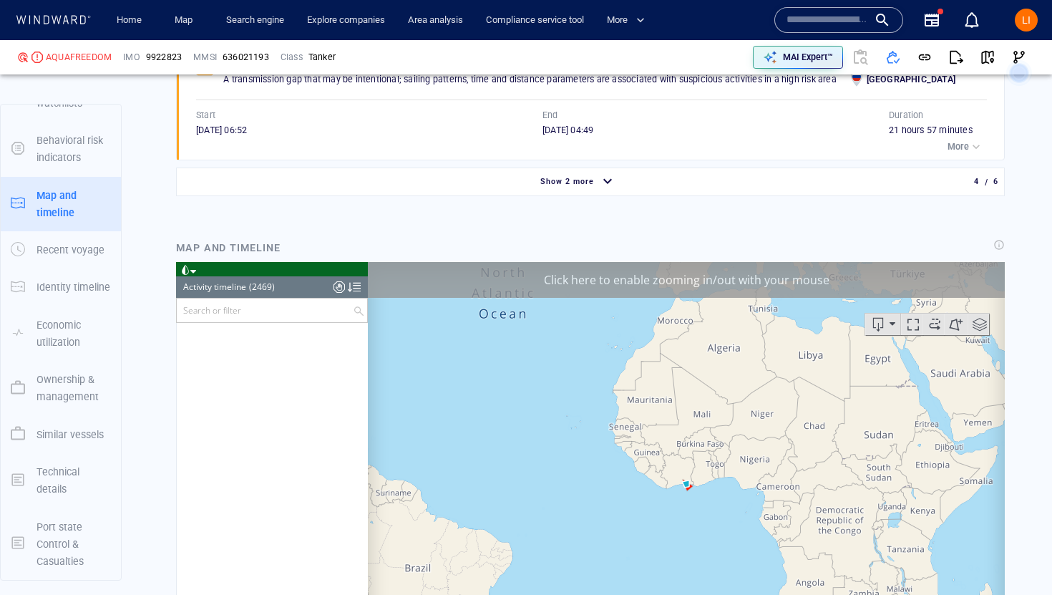
scroll to position [95850, 0]
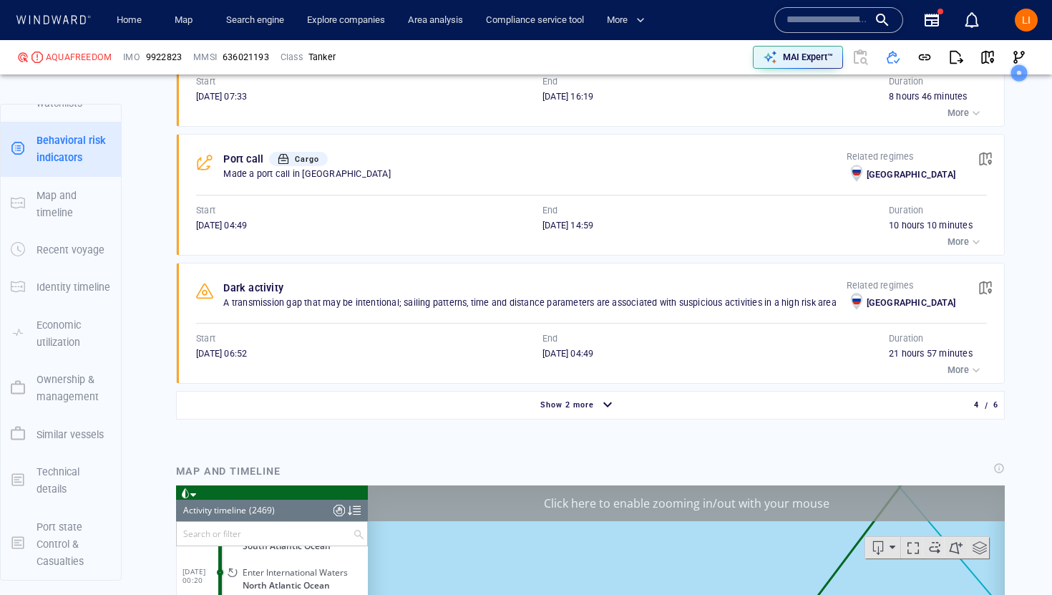
scroll to position [1243, 0]
click at [979, 166] on button "button" at bounding box center [984, 159] width 31 height 31
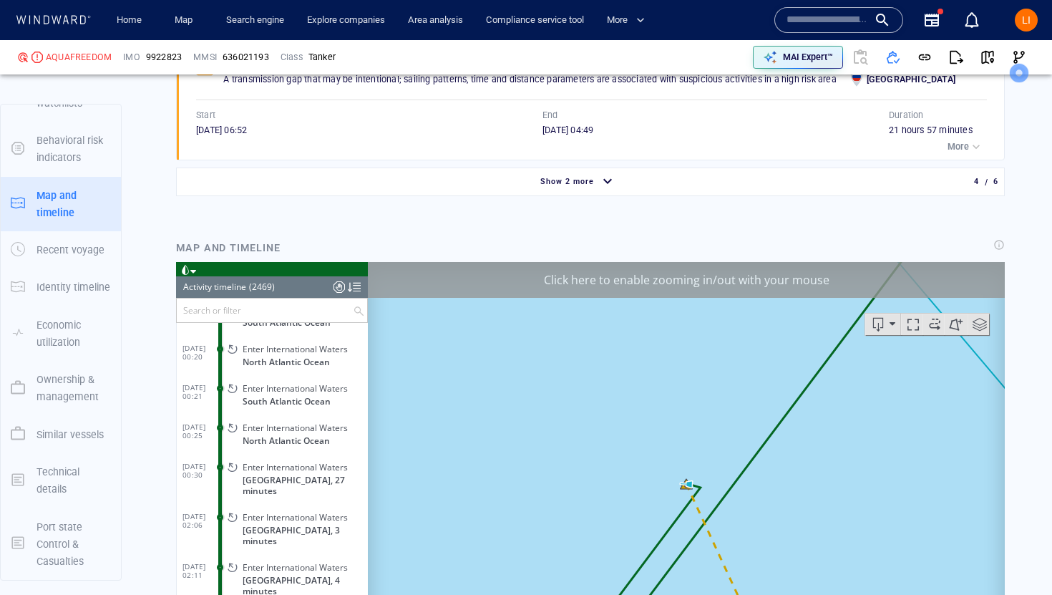
scroll to position [89987, 0]
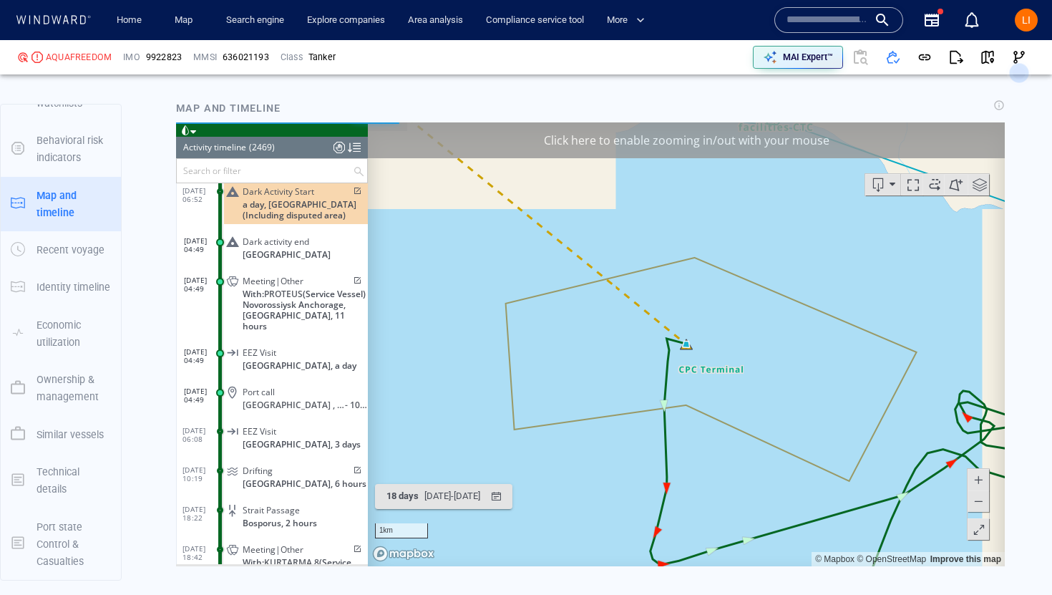
scroll to position [1609, 0]
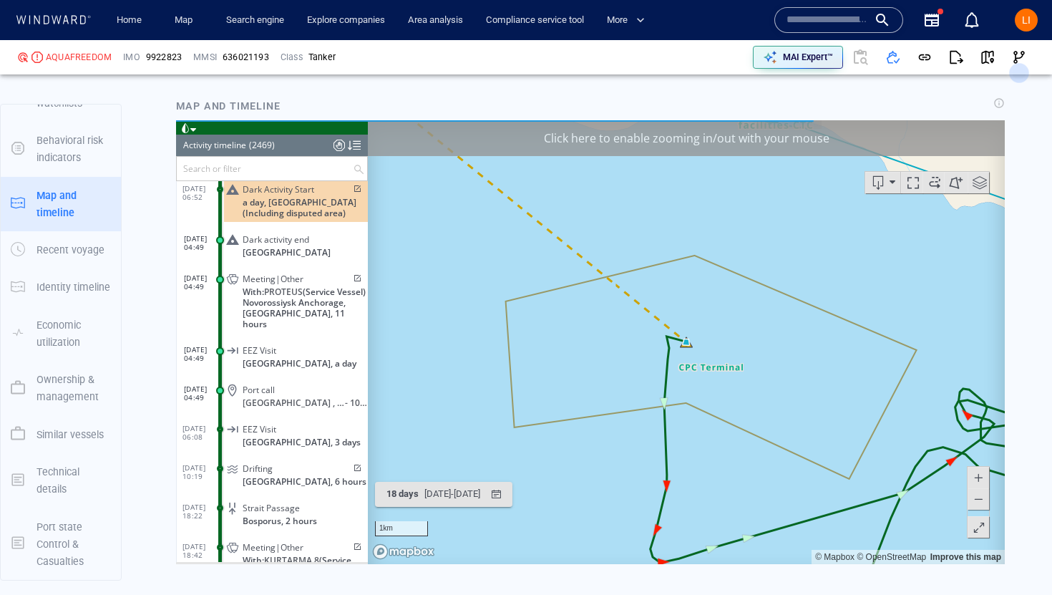
click at [983, 496] on span at bounding box center [978, 498] width 14 height 21
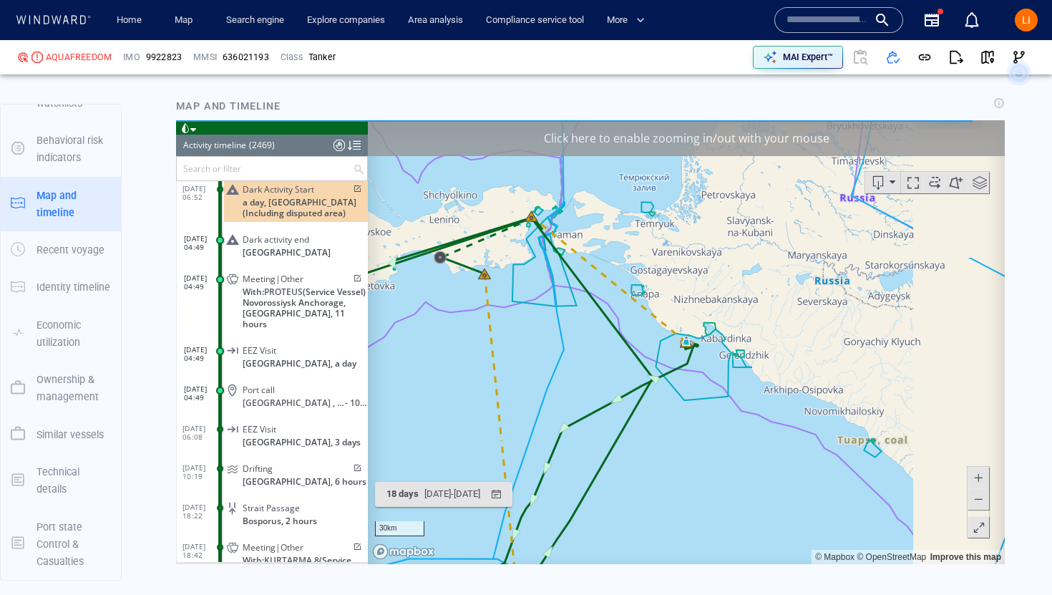
click at [983, 496] on span at bounding box center [978, 498] width 14 height 21
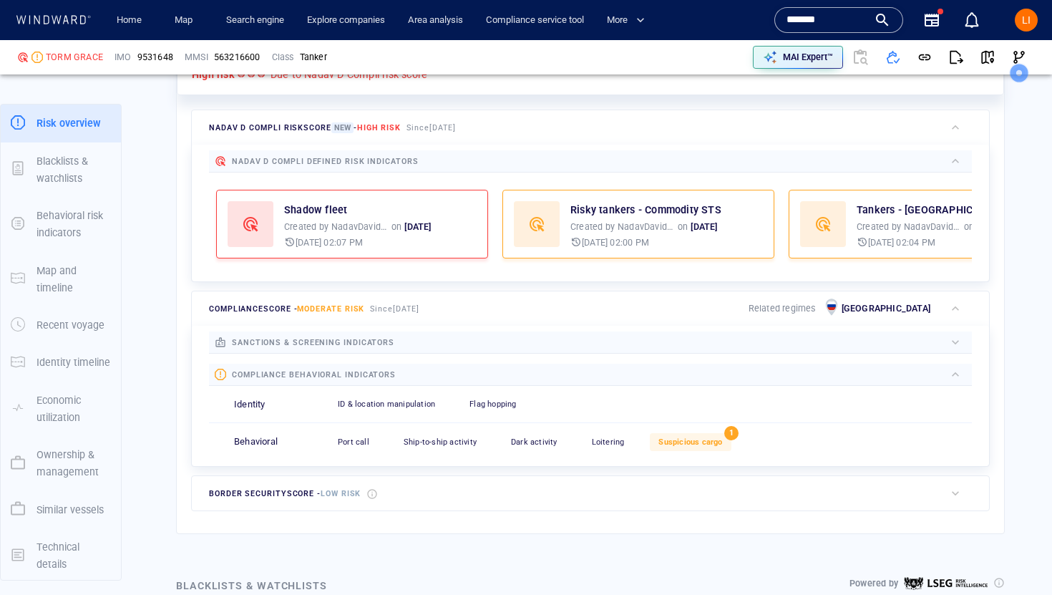
scroll to position [432, 0]
